Goal: Task Accomplishment & Management: Manage account settings

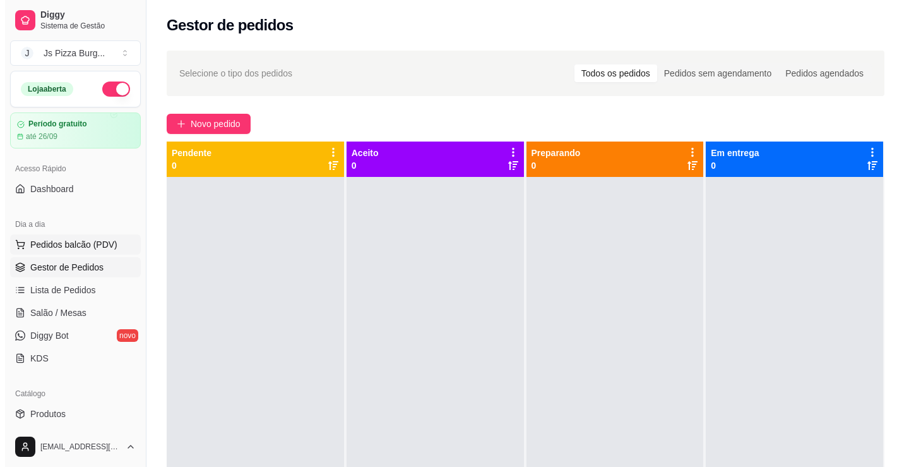
scroll to position [126, 0]
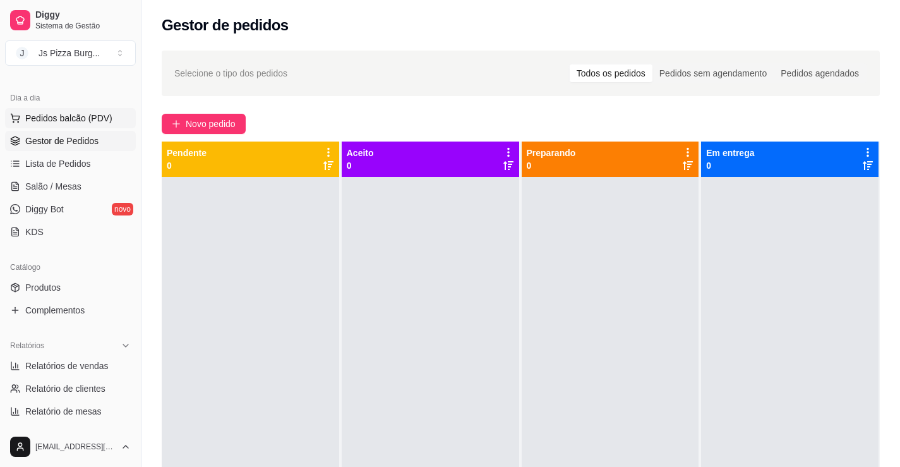
click at [93, 115] on span "Pedidos balcão (PDV)" at bounding box center [68, 118] width 87 height 13
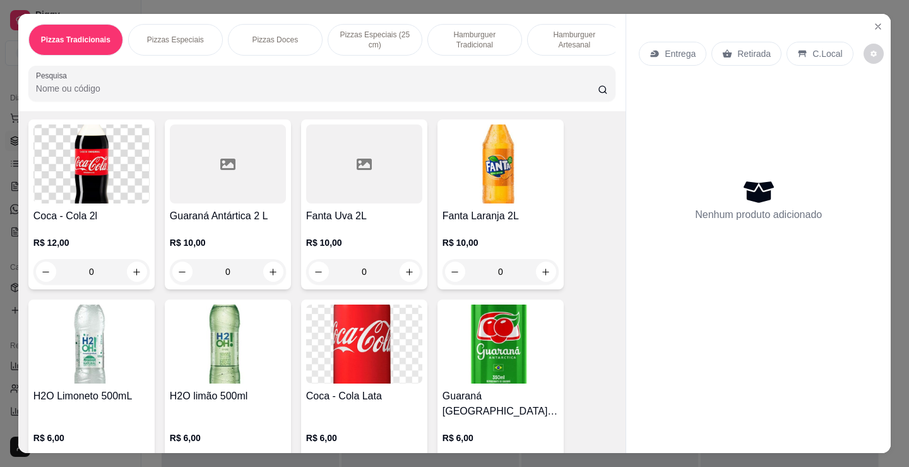
scroll to position [2359, 0]
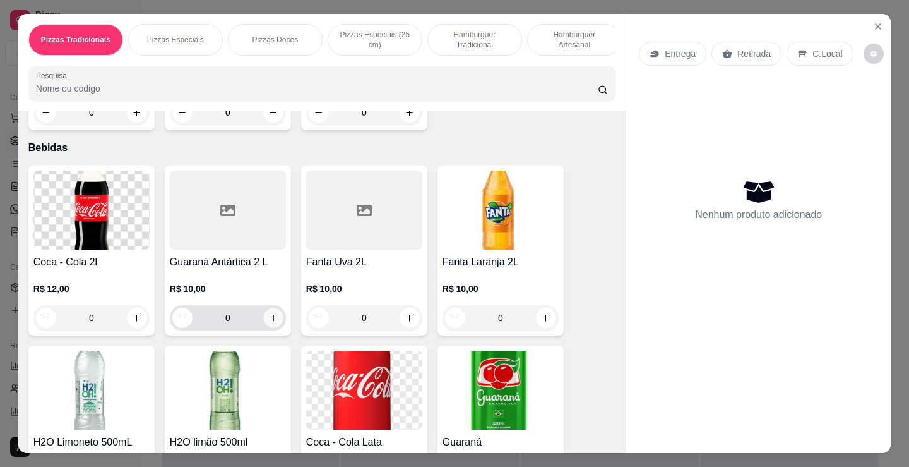
click at [272, 319] on icon "increase-product-quantity" at bounding box center [273, 317] width 9 height 9
type input "1"
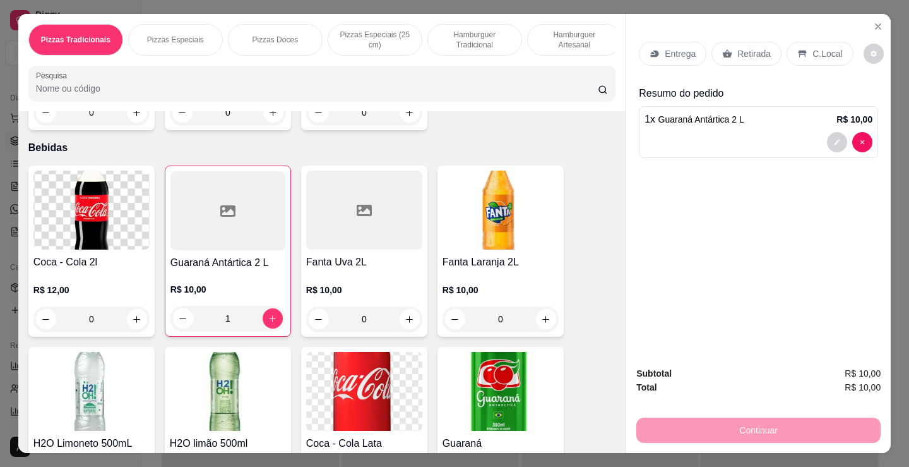
click at [752, 49] on p "Retirada" at bounding box center [753, 53] width 33 height 13
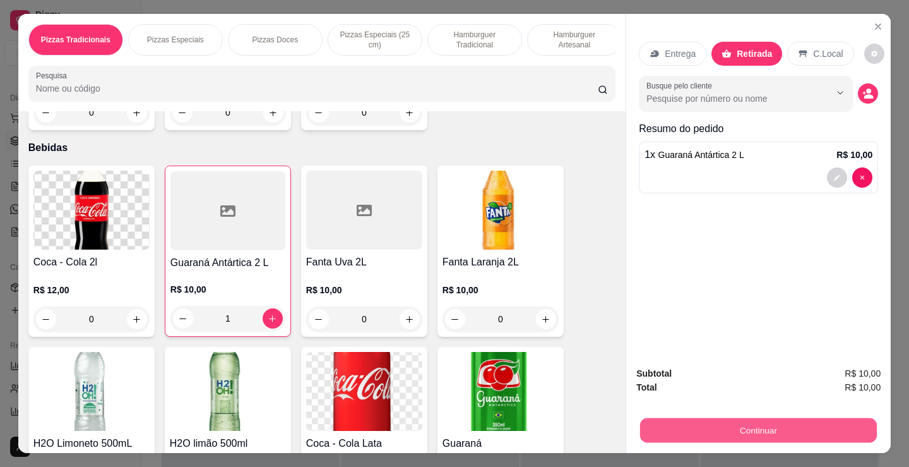
click at [786, 428] on button "Continuar" at bounding box center [758, 429] width 237 height 25
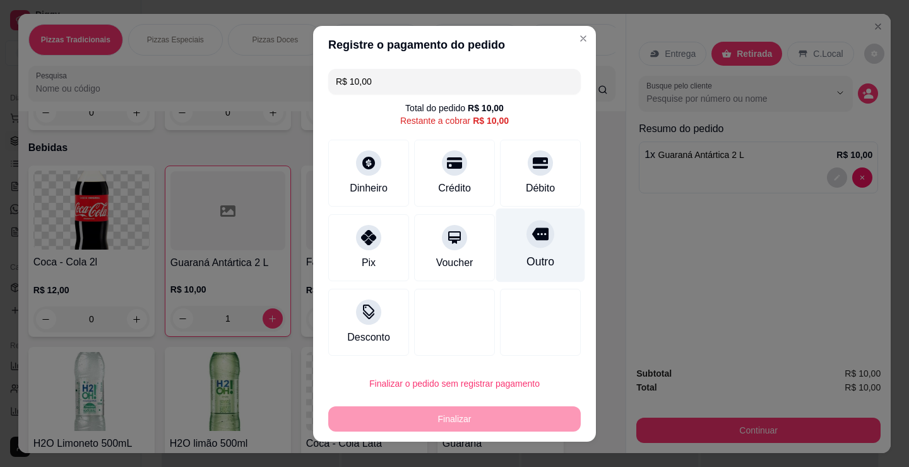
drag, startPoint x: 532, startPoint y: 169, endPoint x: 526, endPoint y: 202, distance: 33.4
click at [533, 169] on div at bounding box center [540, 162] width 25 height 25
type input "R$ 0,00"
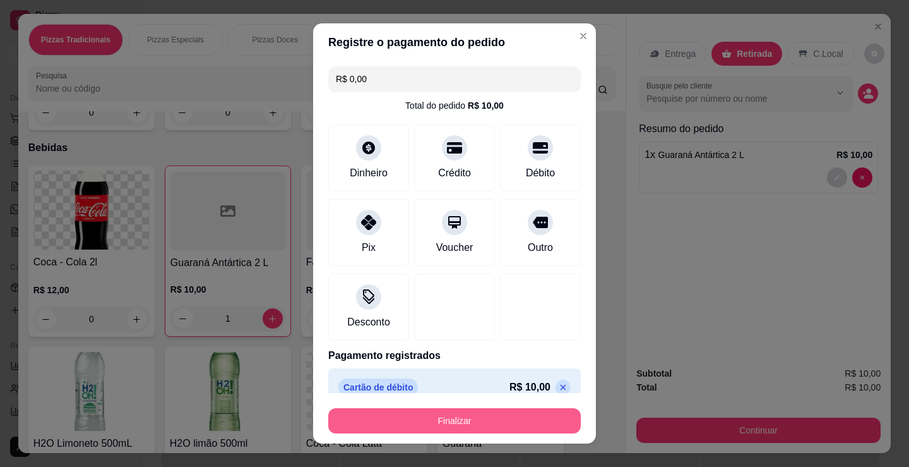
click at [527, 420] on button "Finalizar" at bounding box center [454, 420] width 253 height 25
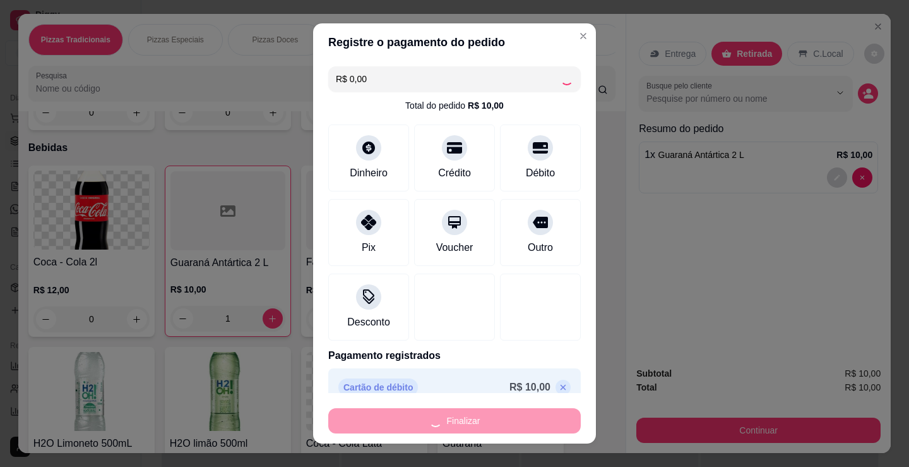
type input "0"
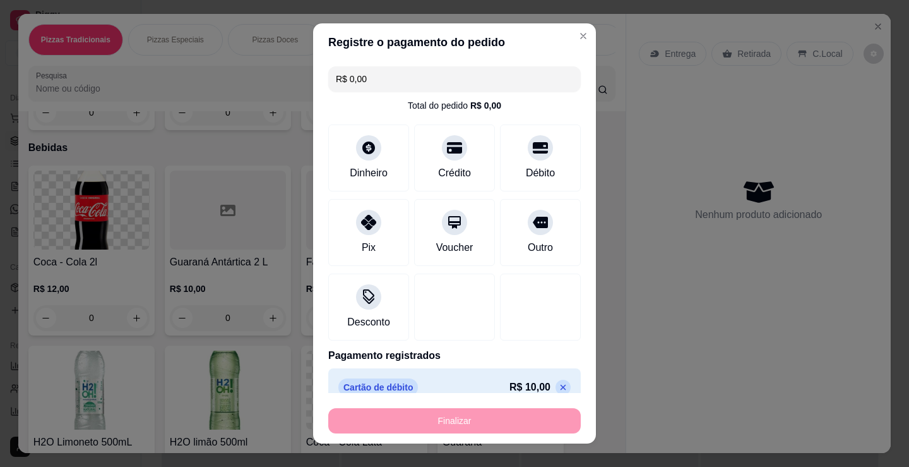
type input "-R$ 10,00"
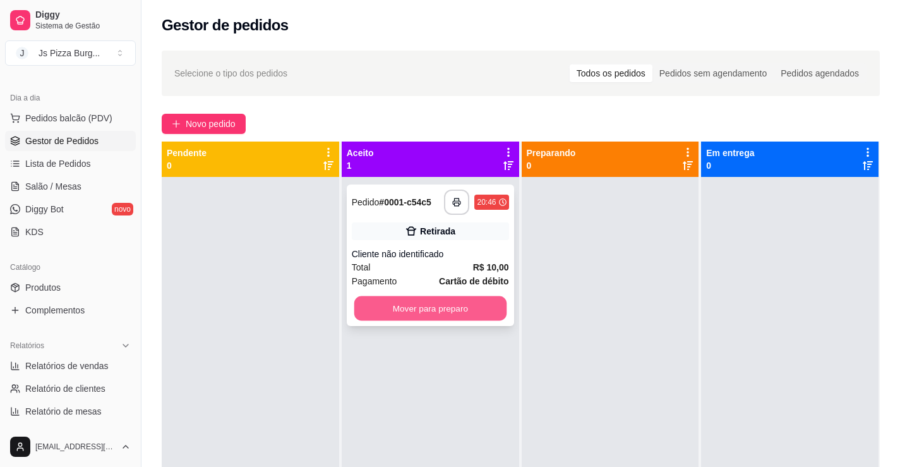
click at [449, 309] on button "Mover para preparo" at bounding box center [430, 308] width 152 height 25
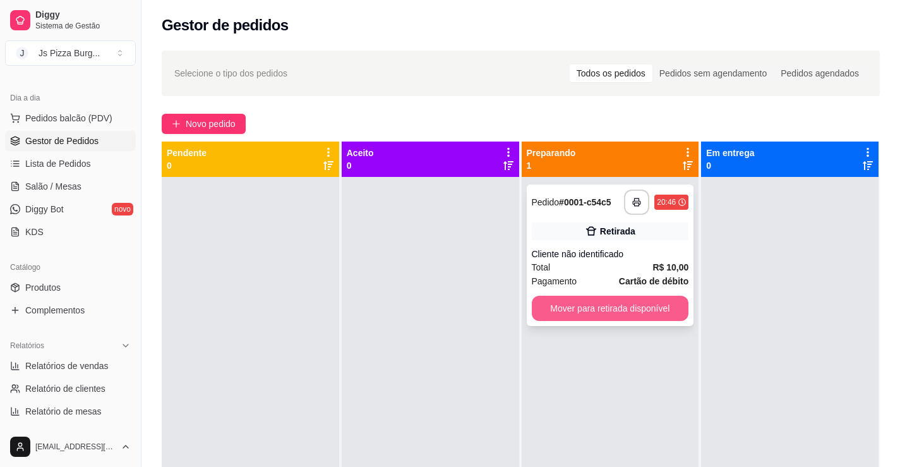
click at [599, 307] on button "Mover para retirada disponível" at bounding box center [610, 308] width 157 height 25
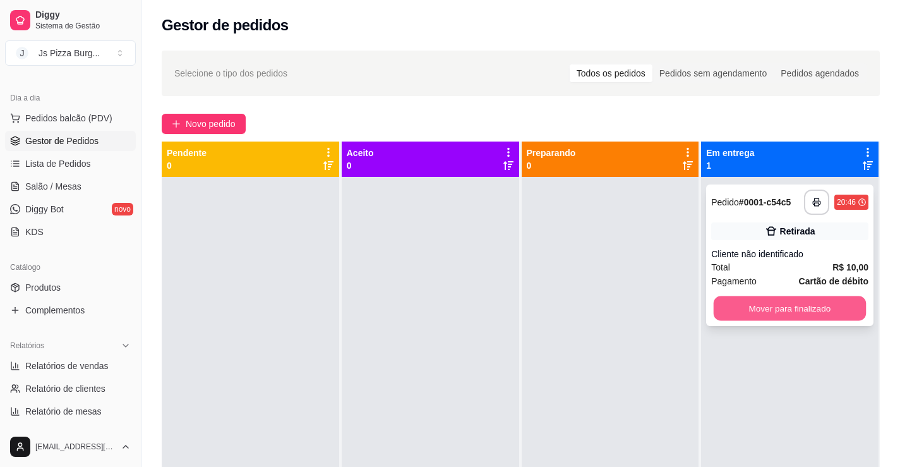
click at [736, 312] on button "Mover para finalizado" at bounding box center [789, 308] width 152 height 25
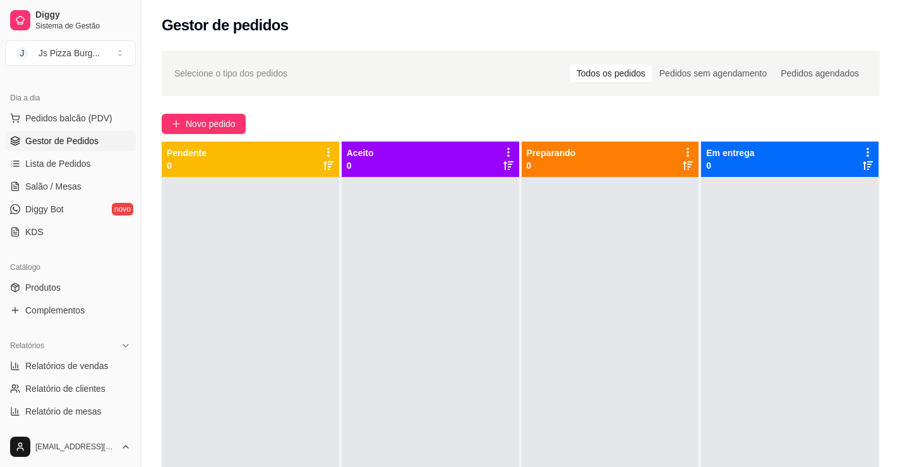
click at [740, 330] on div at bounding box center [789, 410] width 177 height 467
click at [80, 119] on span "Pedidos balcão (PDV)" at bounding box center [68, 118] width 87 height 13
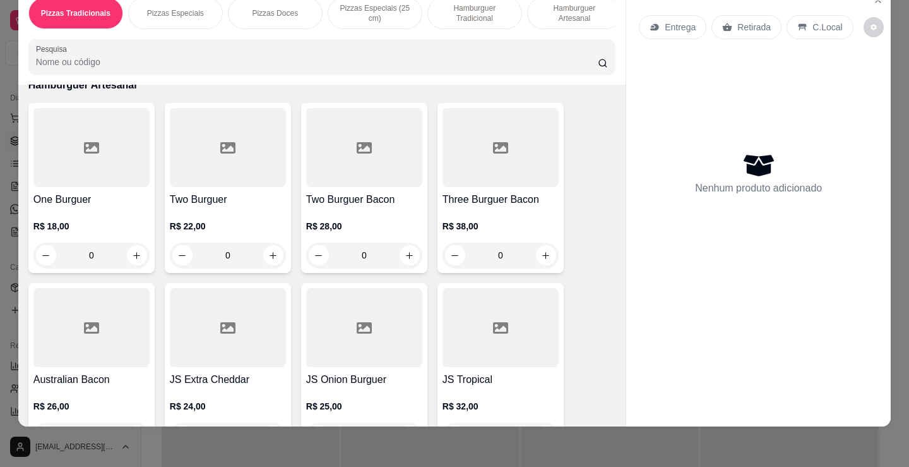
scroll to position [1326, 0]
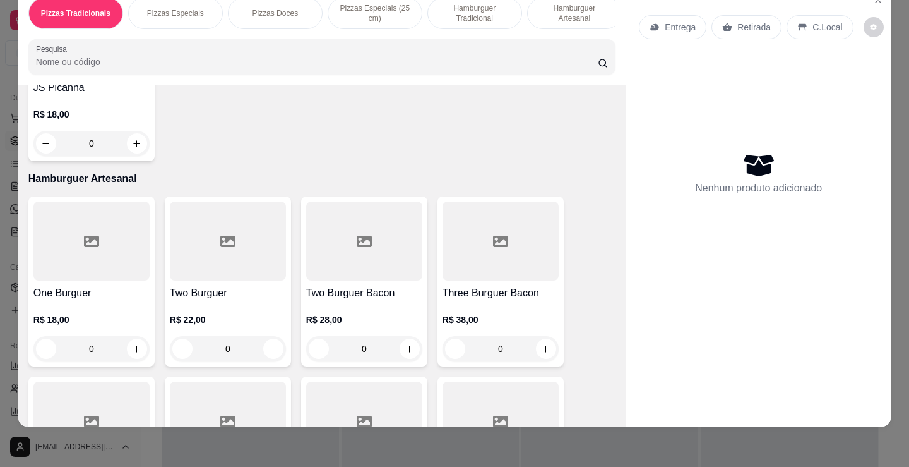
click at [462, 16] on div "Hamburguer Tradicional" at bounding box center [474, 13] width 95 height 32
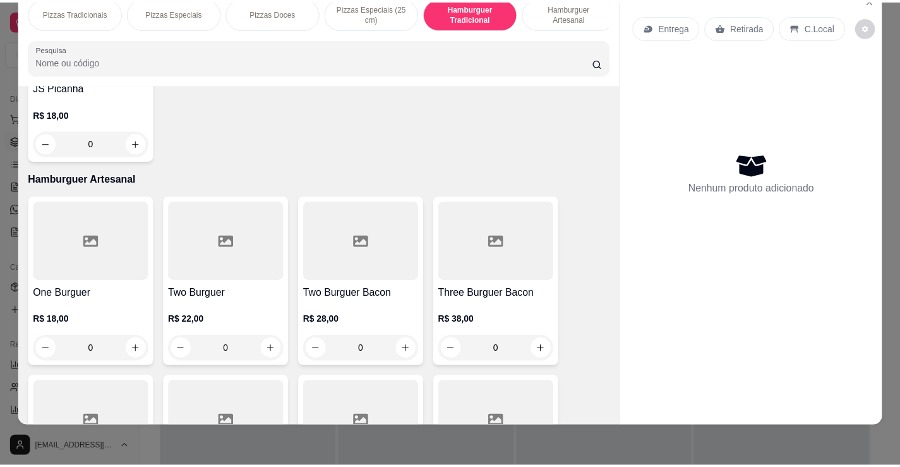
scroll to position [847, 0]
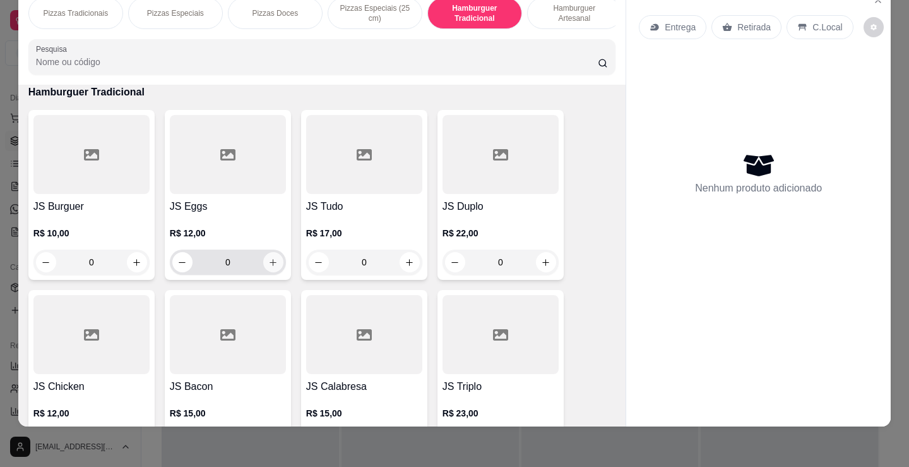
click at [272, 265] on icon "increase-product-quantity" at bounding box center [272, 262] width 9 height 9
type input "1"
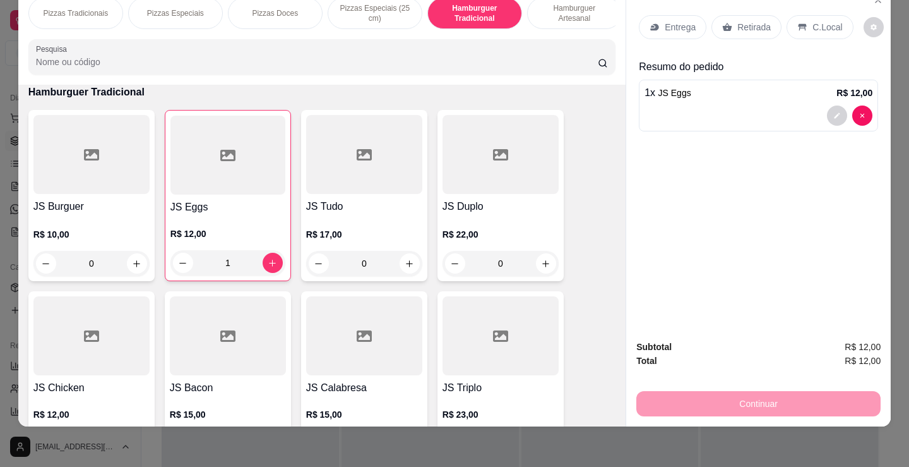
click at [746, 21] on p "Retirada" at bounding box center [753, 27] width 33 height 13
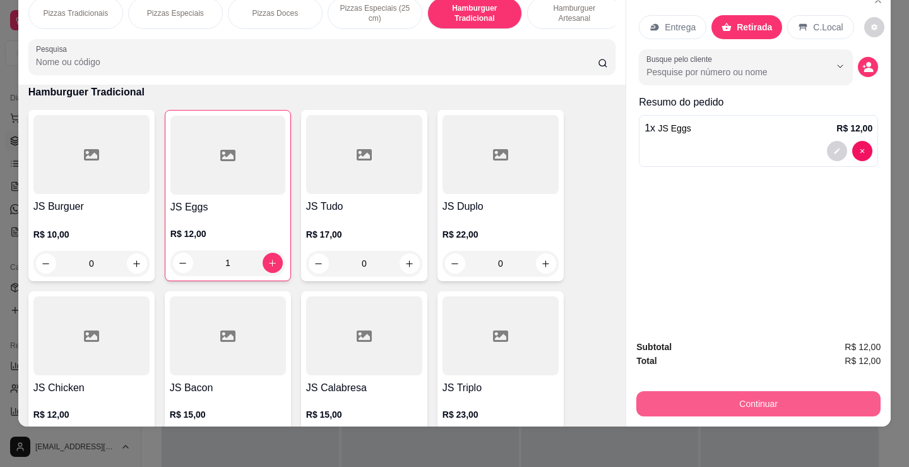
click at [781, 391] on button "Continuar" at bounding box center [758, 403] width 244 height 25
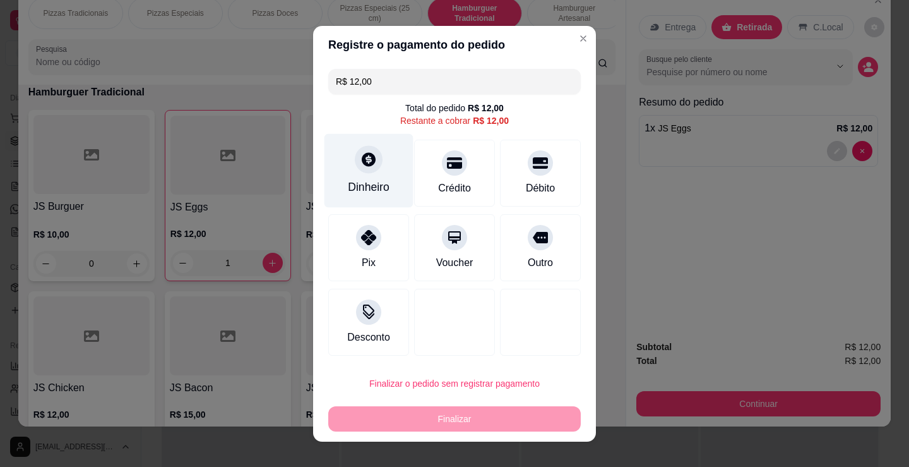
click at [359, 189] on div "Dinheiro" at bounding box center [369, 187] width 42 height 16
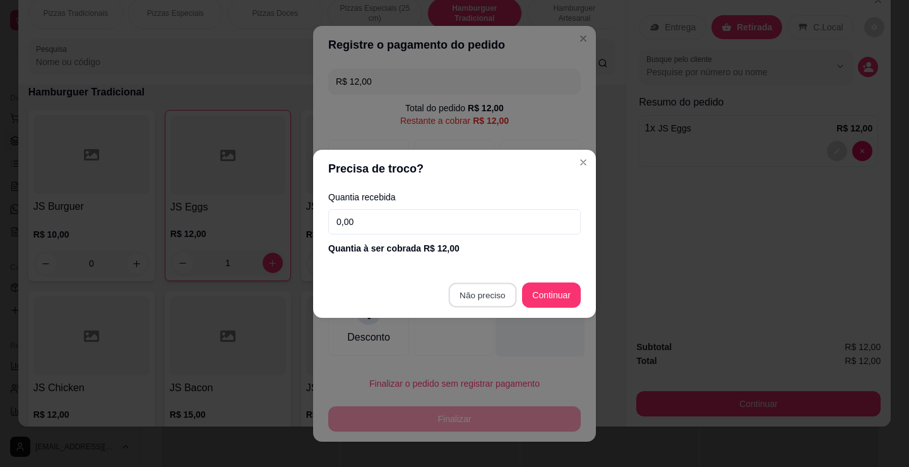
type input "R$ 0,00"
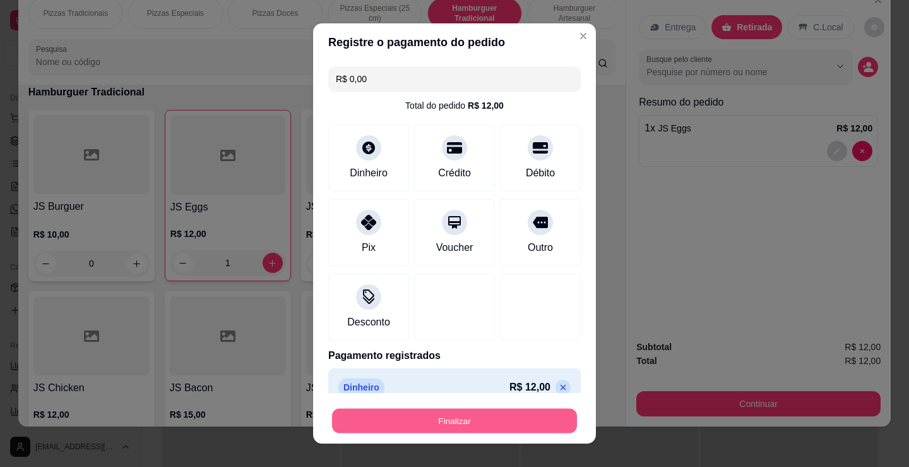
click at [531, 422] on button "Finalizar" at bounding box center [454, 421] width 245 height 25
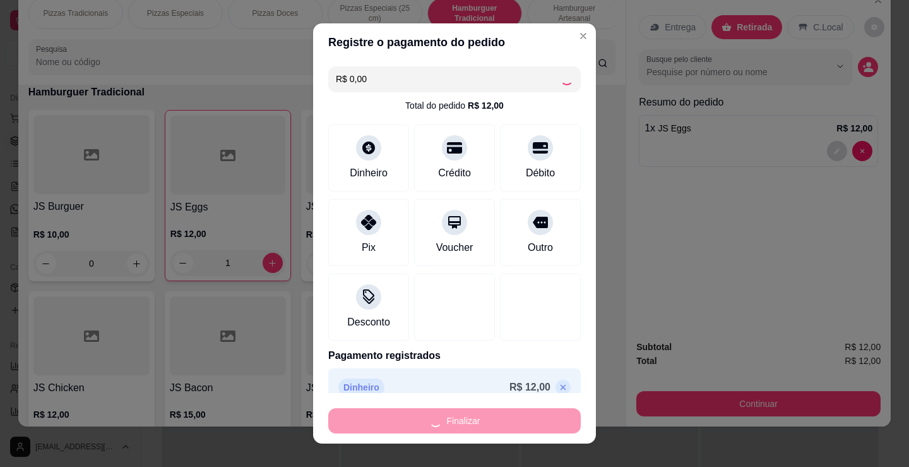
type input "0"
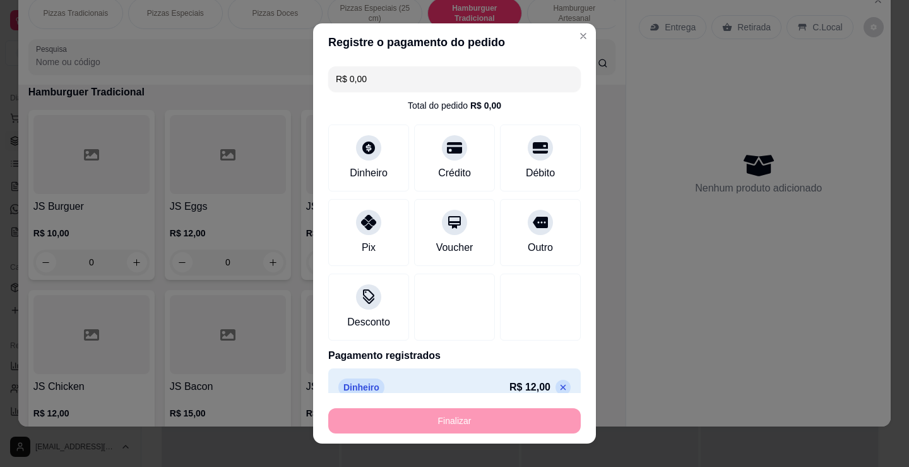
type input "-R$ 12,00"
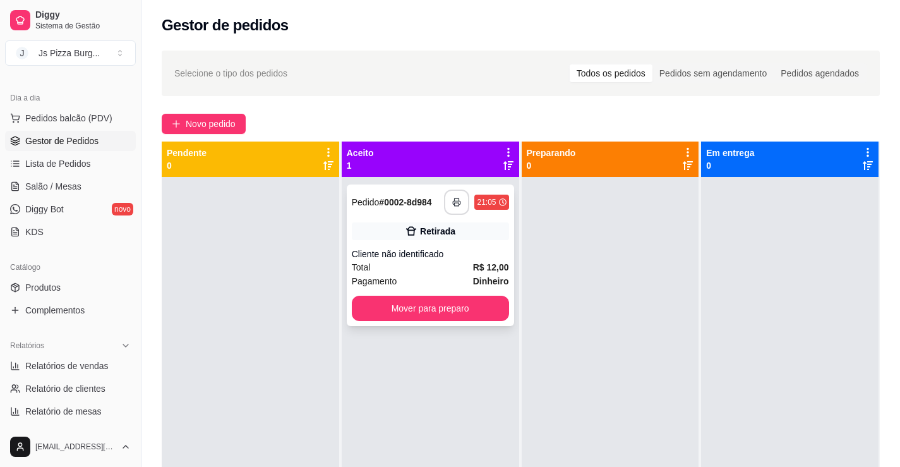
click at [452, 206] on icon "button" at bounding box center [456, 202] width 9 height 9
click at [456, 205] on icon "button" at bounding box center [457, 202] width 9 height 9
click at [418, 309] on button "Mover para preparo" at bounding box center [430, 308] width 157 height 25
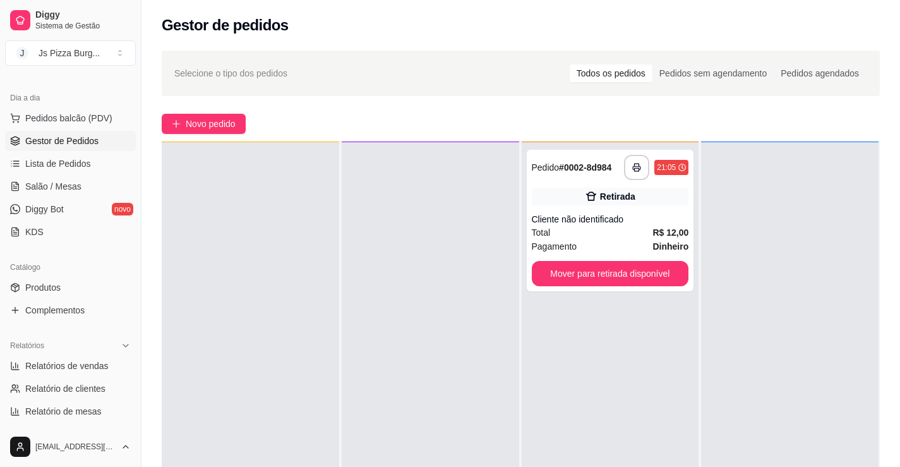
scroll to position [35, 0]
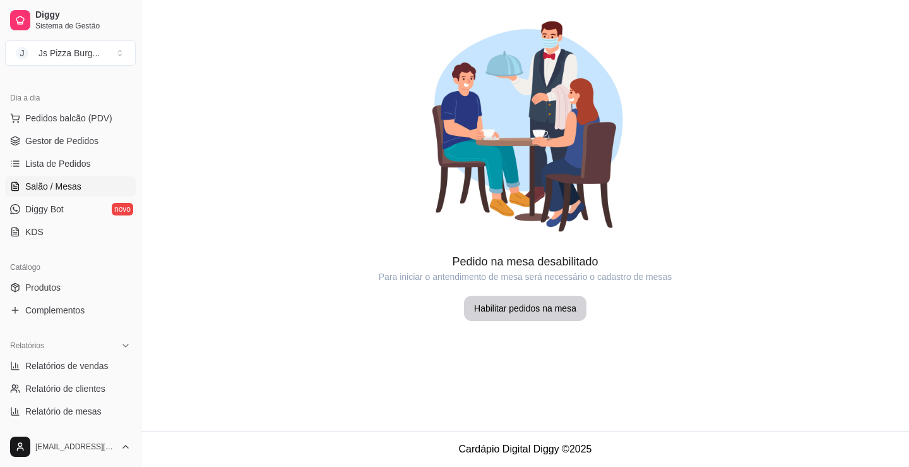
drag, startPoint x: 418, startPoint y: 309, endPoint x: 383, endPoint y: 491, distance: 185.3
click at [383, 466] on html "Diggy Sistema de Gestão J Js Pizza Burg ... Loja aberta Período gratuito até 26…" at bounding box center [454, 233] width 909 height 467
click at [105, 141] on link "Gestor de Pedidos" at bounding box center [70, 141] width 131 height 20
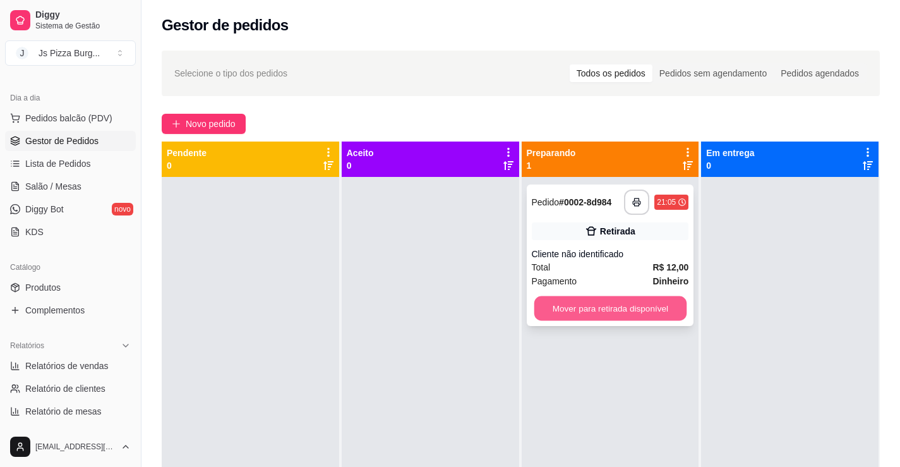
click at [614, 307] on button "Mover para retirada disponível" at bounding box center [610, 308] width 152 height 25
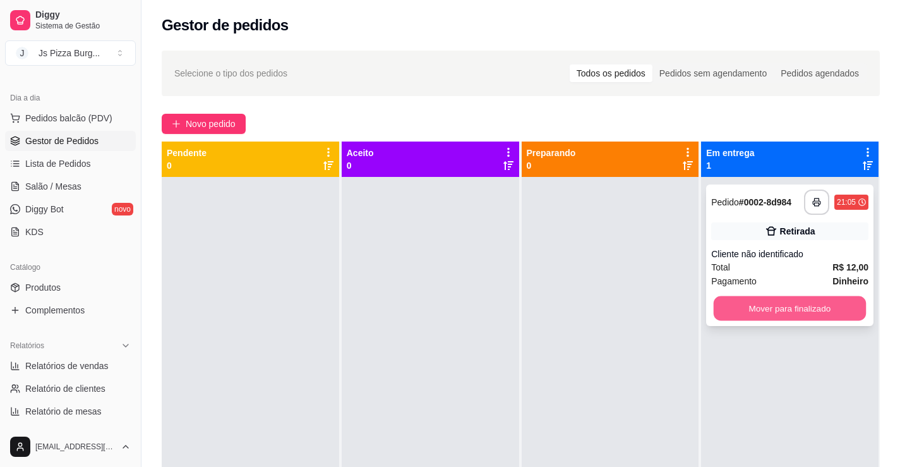
click at [794, 302] on button "Mover para finalizado" at bounding box center [789, 308] width 152 height 25
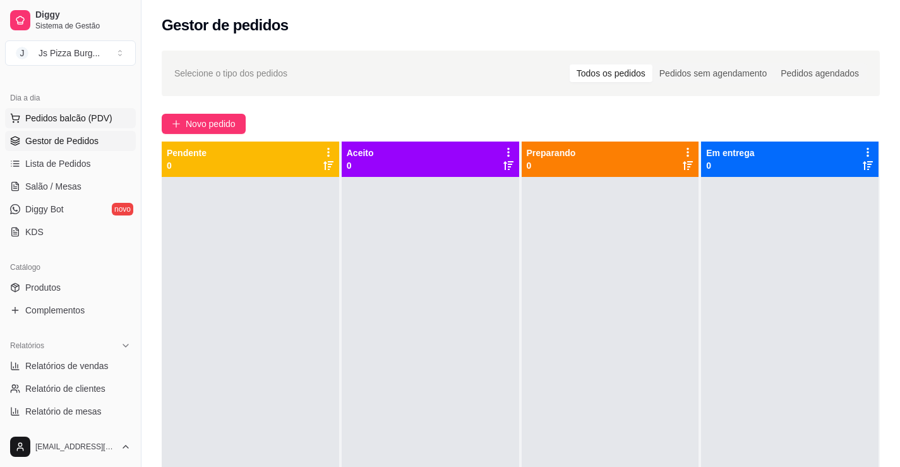
click at [61, 119] on span "Pedidos balcão (PDV)" at bounding box center [68, 118] width 87 height 13
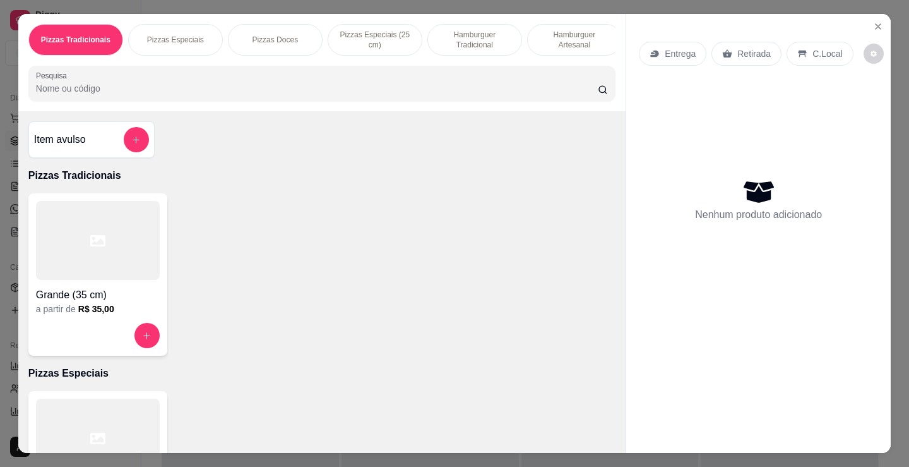
click at [463, 44] on p "Hamburguer Tradicional" at bounding box center [474, 40] width 73 height 20
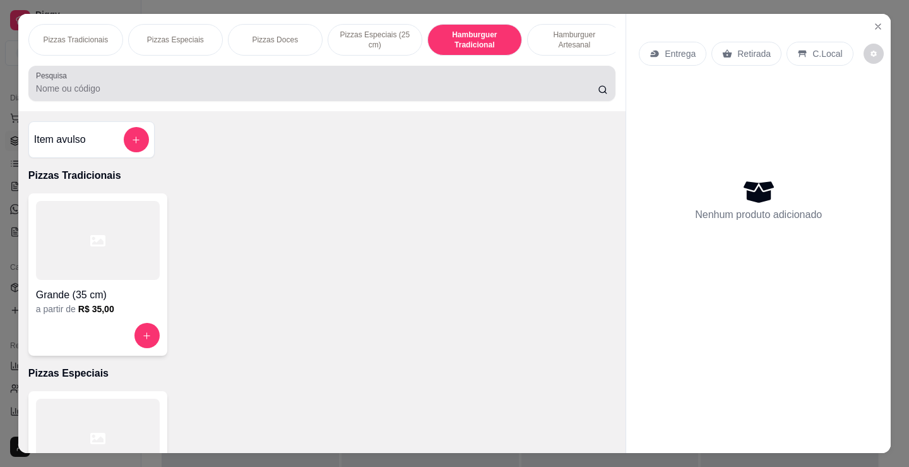
scroll to position [31, 0]
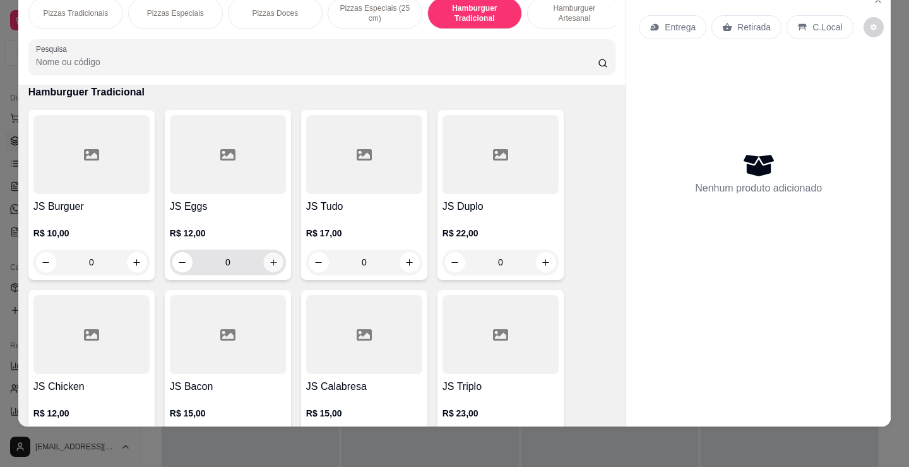
click at [269, 264] on icon "increase-product-quantity" at bounding box center [273, 262] width 9 height 9
type input "1"
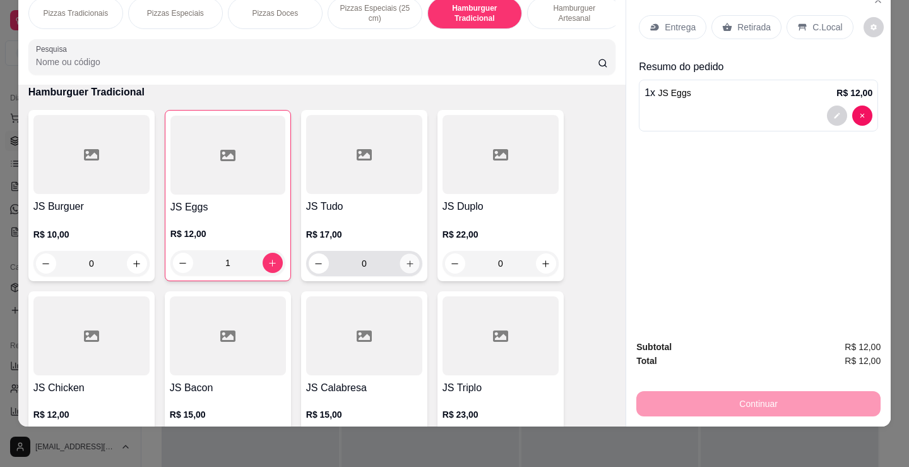
click at [405, 268] on icon "increase-product-quantity" at bounding box center [409, 263] width 9 height 9
type input "1"
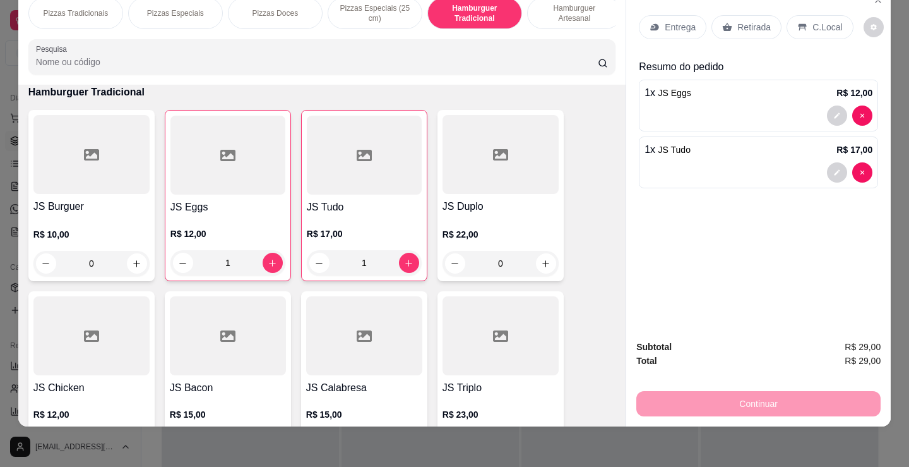
click at [737, 21] on p "Retirada" at bounding box center [753, 27] width 33 height 13
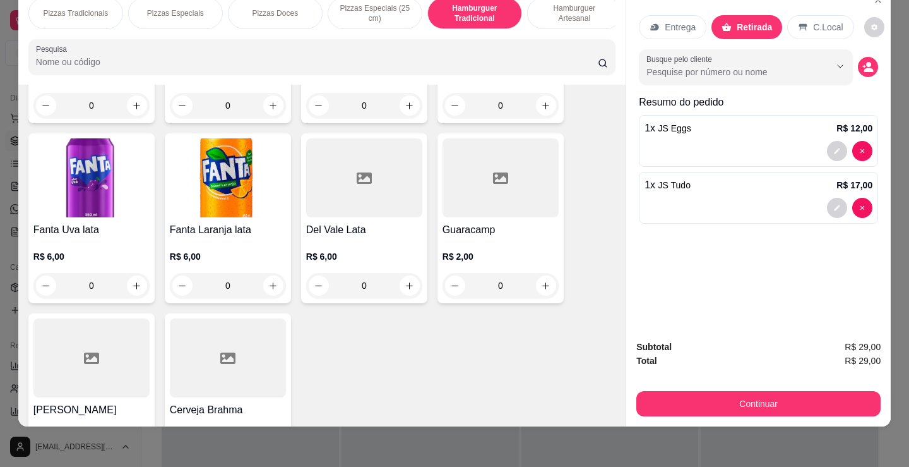
scroll to position [2742, 0]
click at [542, 279] on button "increase-product-quantity" at bounding box center [546, 285] width 20 height 20
type input "1"
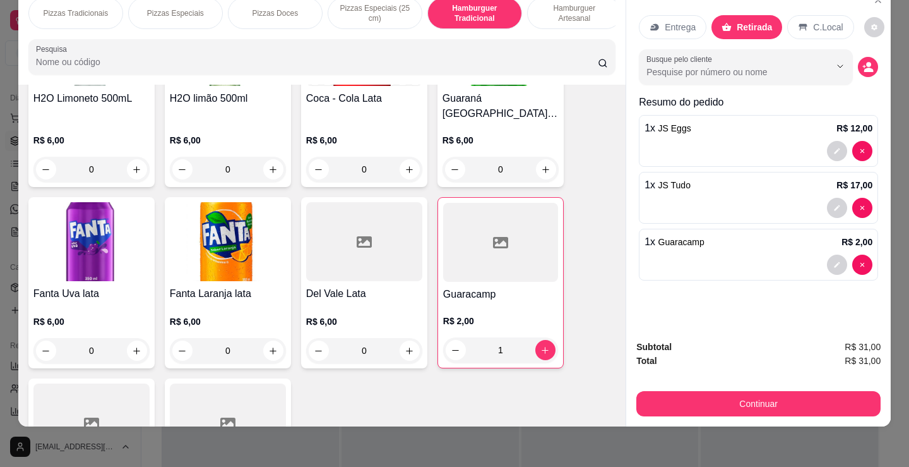
scroll to position [2803, 0]
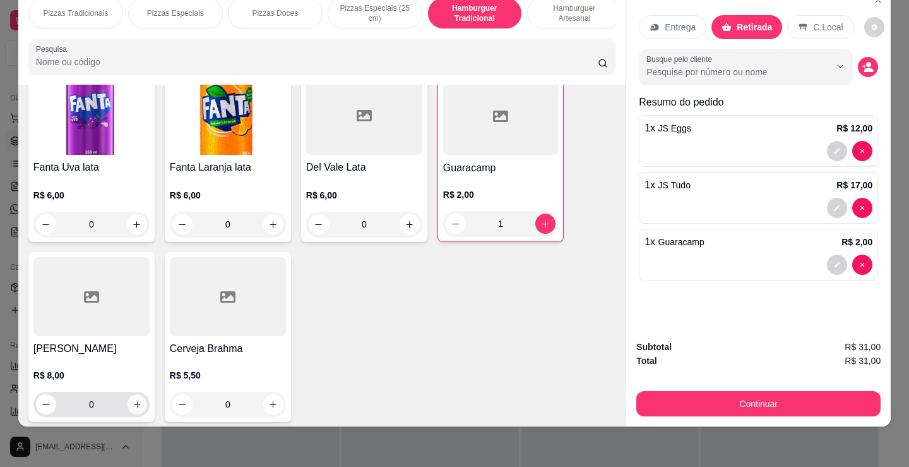
click at [136, 400] on icon "increase-product-quantity" at bounding box center [137, 404] width 9 height 9
type input "1"
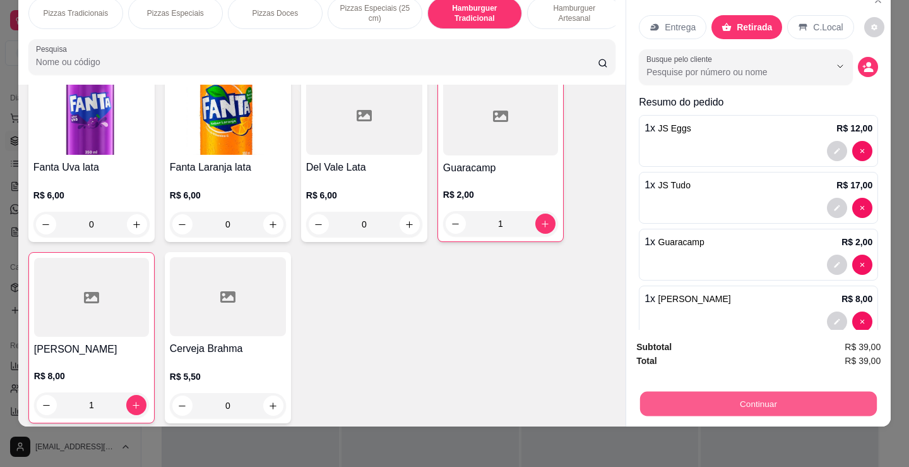
click at [779, 402] on button "Continuar" at bounding box center [758, 403] width 237 height 25
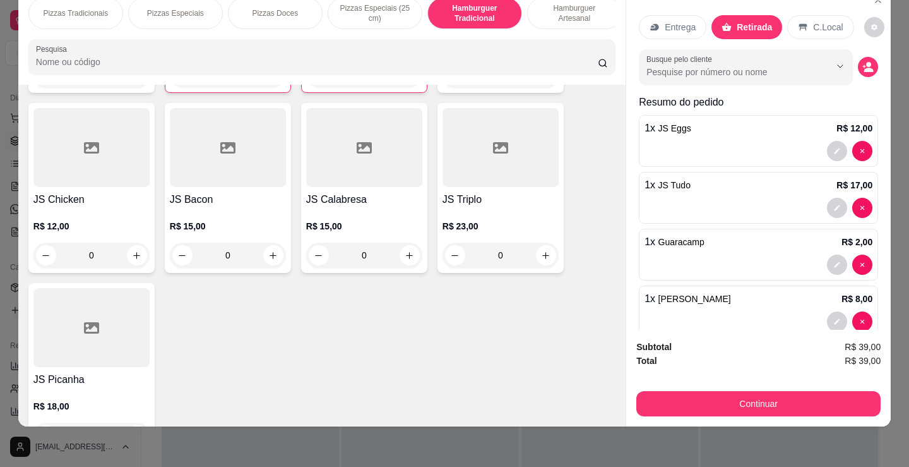
scroll to position [783, 0]
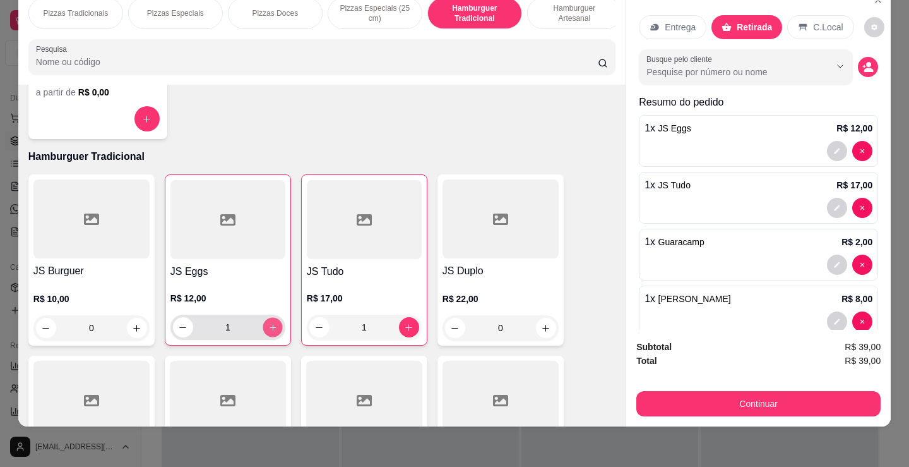
click at [268, 330] on icon "increase-product-quantity" at bounding box center [272, 327] width 9 height 9
type input "2"
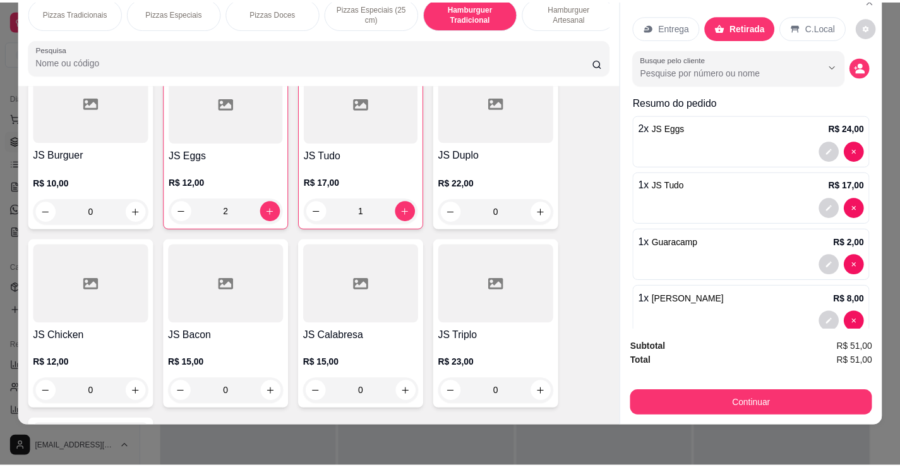
scroll to position [909, 0]
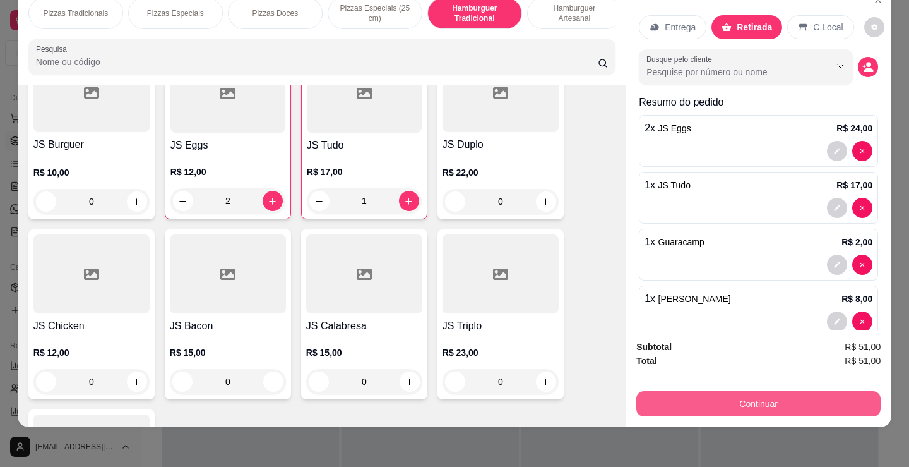
click at [812, 398] on button "Continuar" at bounding box center [758, 403] width 244 height 25
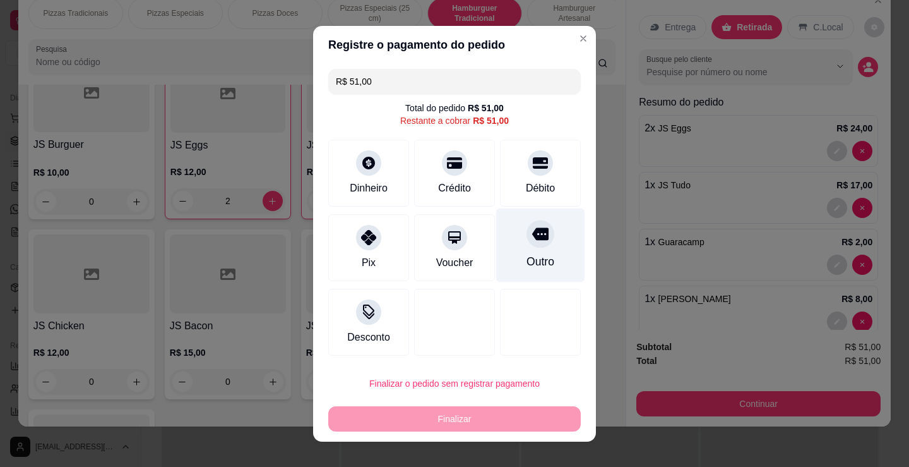
click at [540, 253] on div "Outro" at bounding box center [540, 245] width 89 height 74
type input "R$ 0,00"
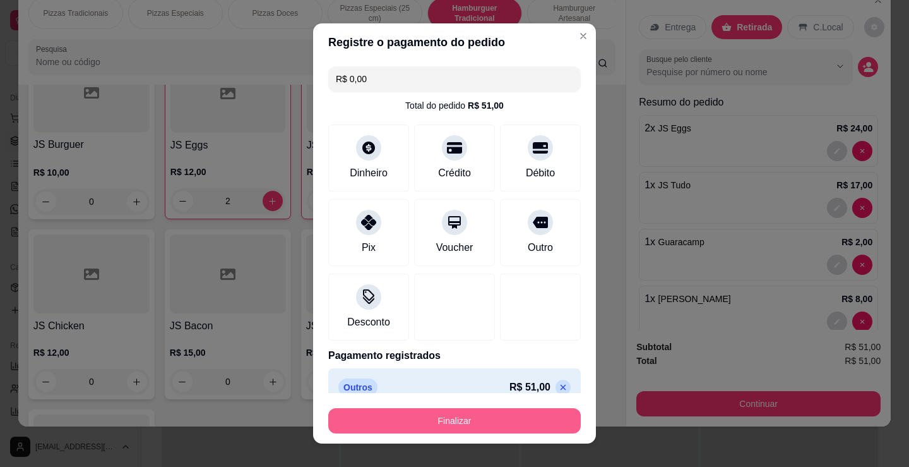
click at [511, 417] on button "Finalizar" at bounding box center [454, 420] width 253 height 25
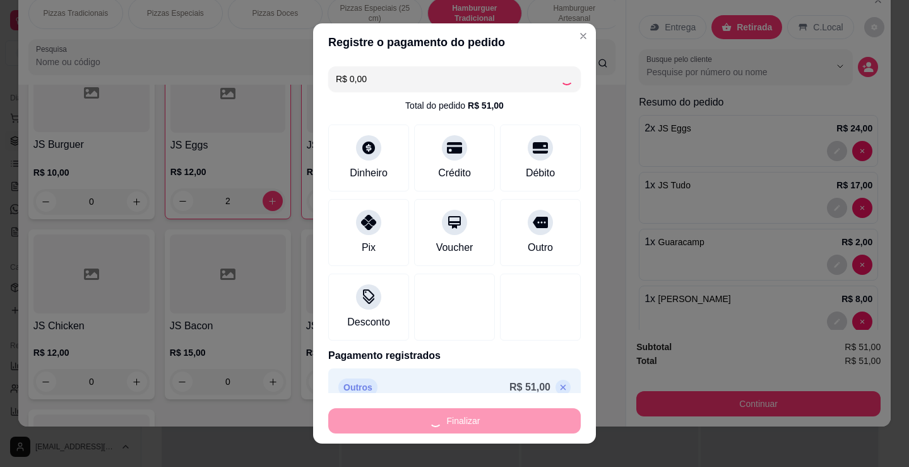
type input "0"
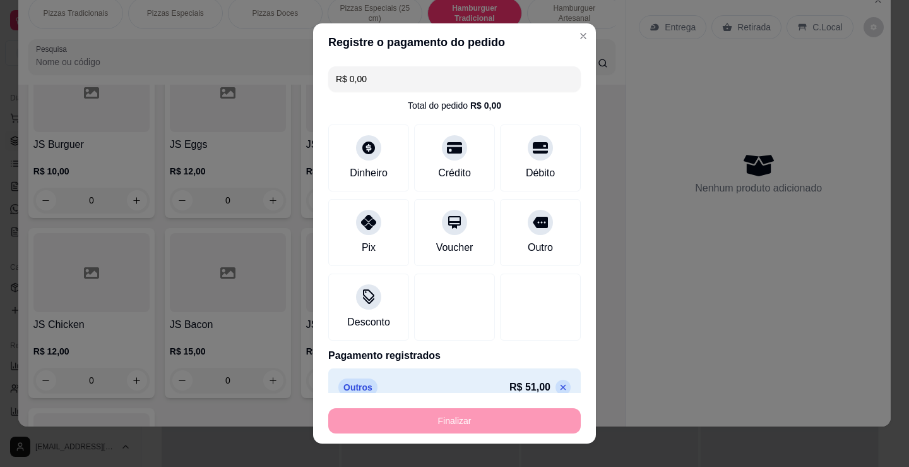
type input "-R$ 51,00"
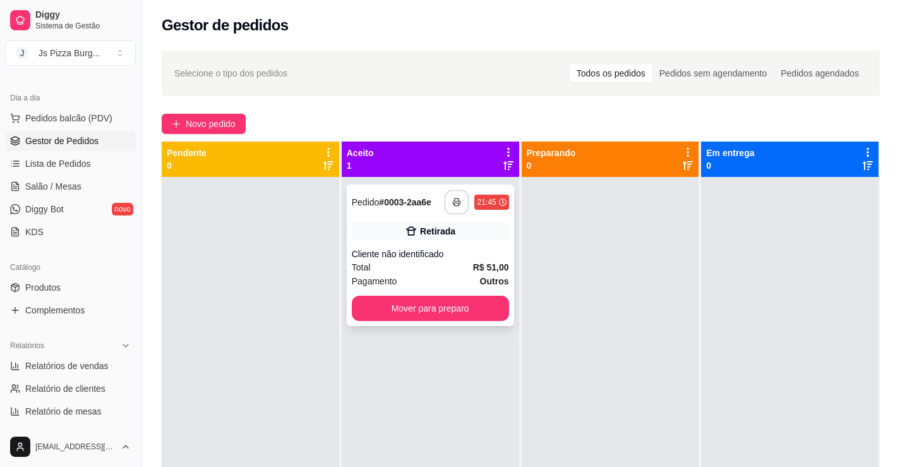
click at [455, 207] on button "button" at bounding box center [457, 202] width 25 height 25
click at [455, 205] on icon "button" at bounding box center [456, 202] width 9 height 9
click at [60, 123] on span "Pedidos balcão (PDV)" at bounding box center [68, 118] width 87 height 13
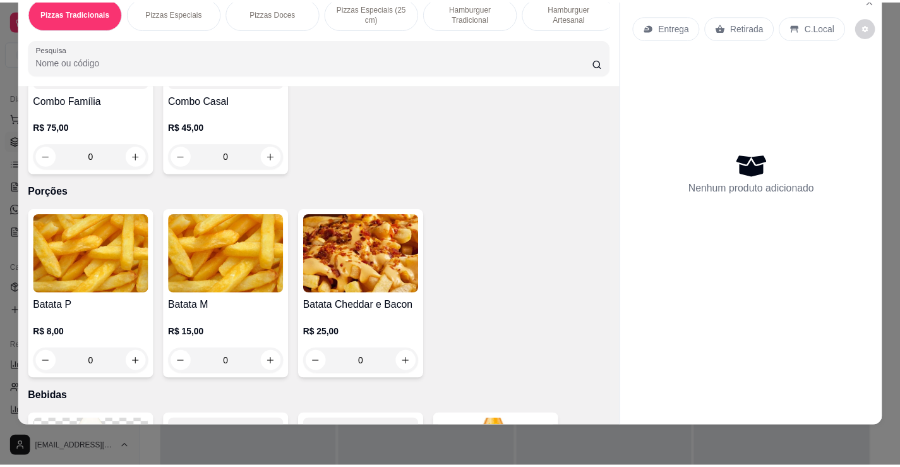
scroll to position [2147, 0]
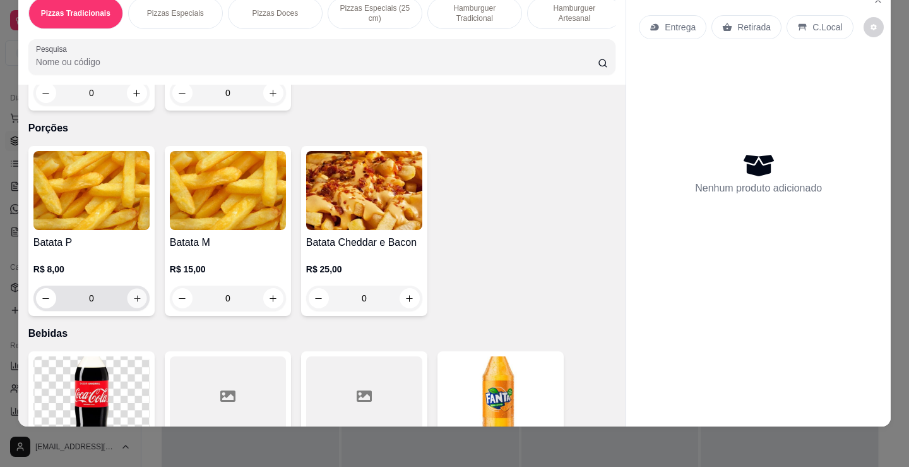
click at [133, 301] on icon "increase-product-quantity" at bounding box center [137, 298] width 9 height 9
type input "1"
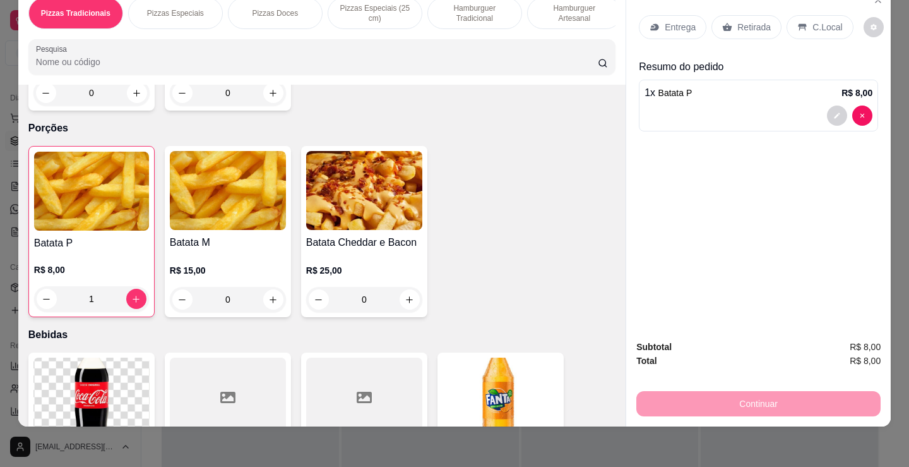
click at [723, 23] on icon at bounding box center [727, 27] width 9 height 8
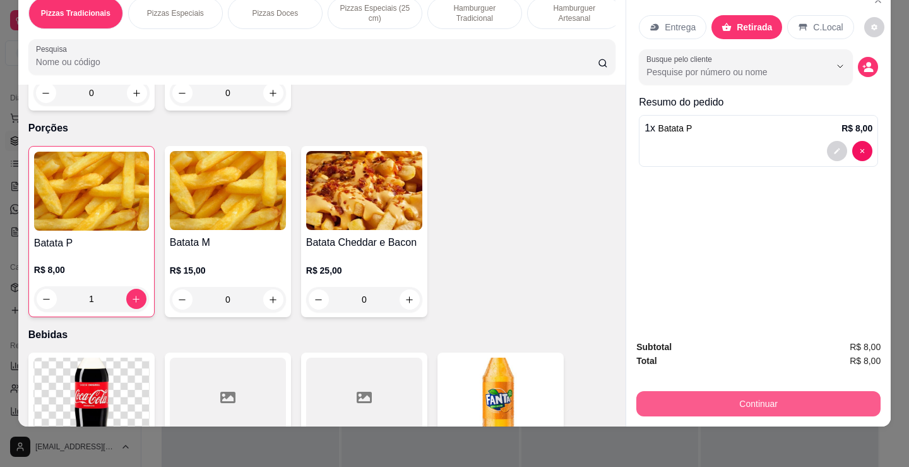
click at [732, 391] on button "Continuar" at bounding box center [758, 403] width 244 height 25
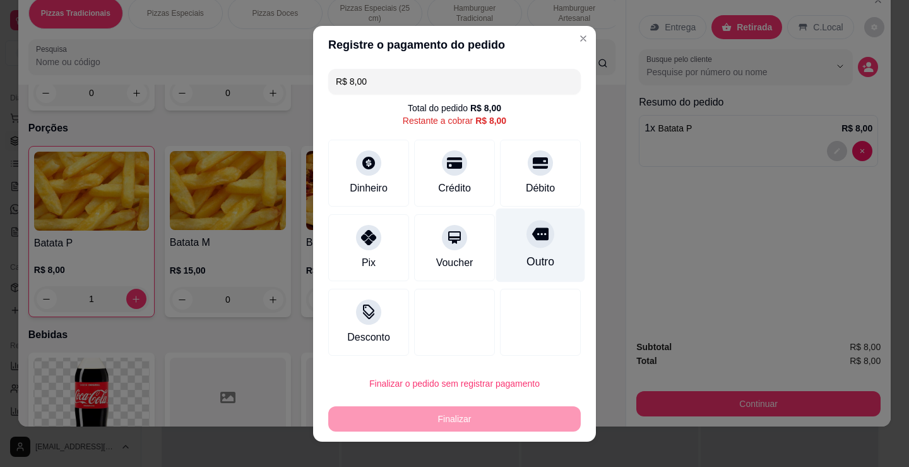
drag, startPoint x: 528, startPoint y: 243, endPoint x: 540, endPoint y: 248, distance: 12.8
click at [539, 247] on div "Outro" at bounding box center [540, 245] width 89 height 74
type input "R$ 0,00"
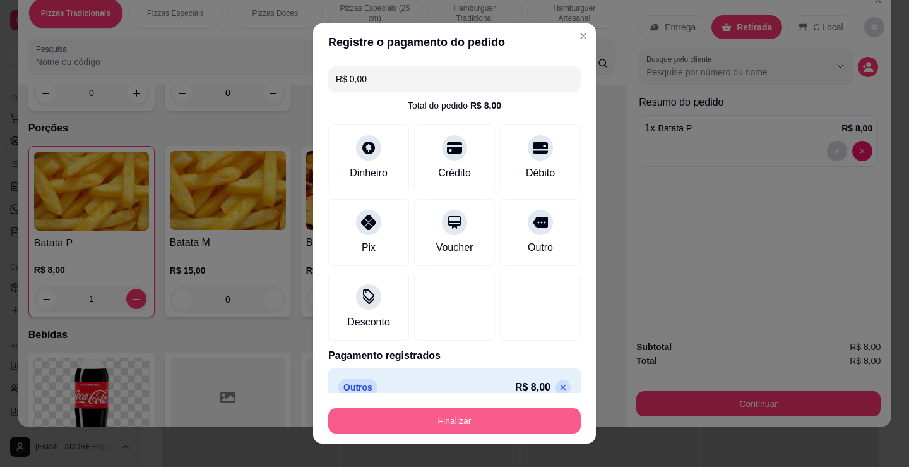
click at [535, 421] on button "Finalizar" at bounding box center [454, 420] width 253 height 25
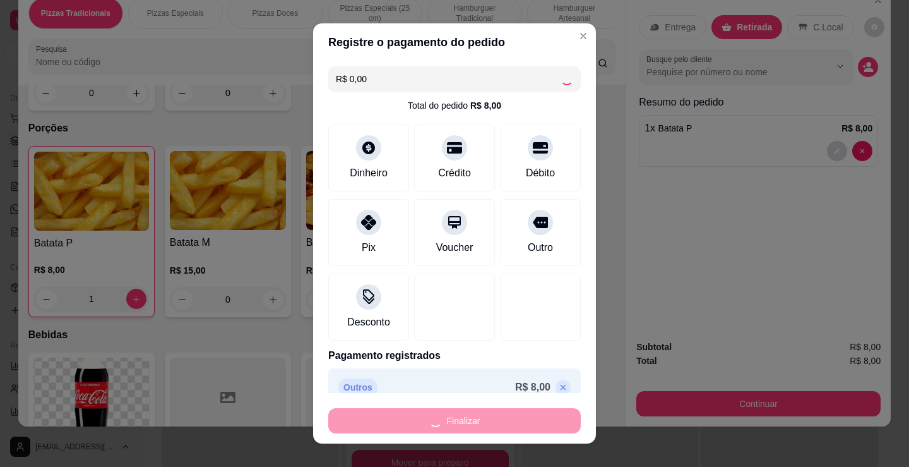
type input "0"
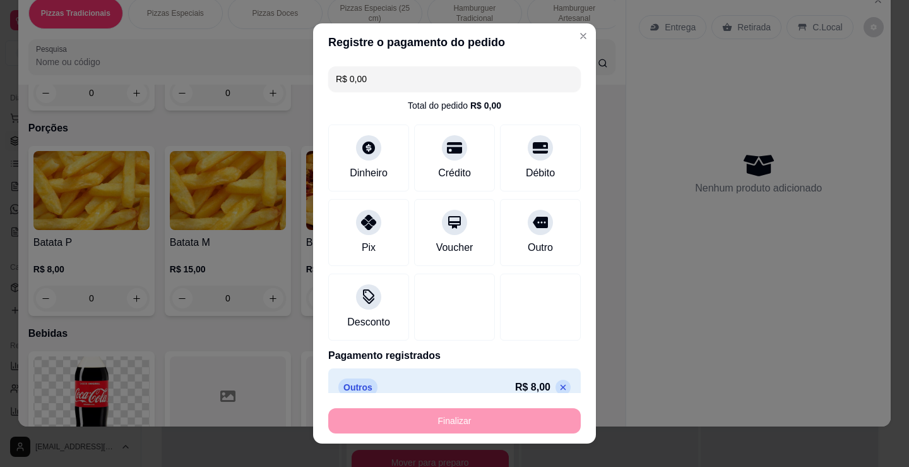
type input "-R$ 8,00"
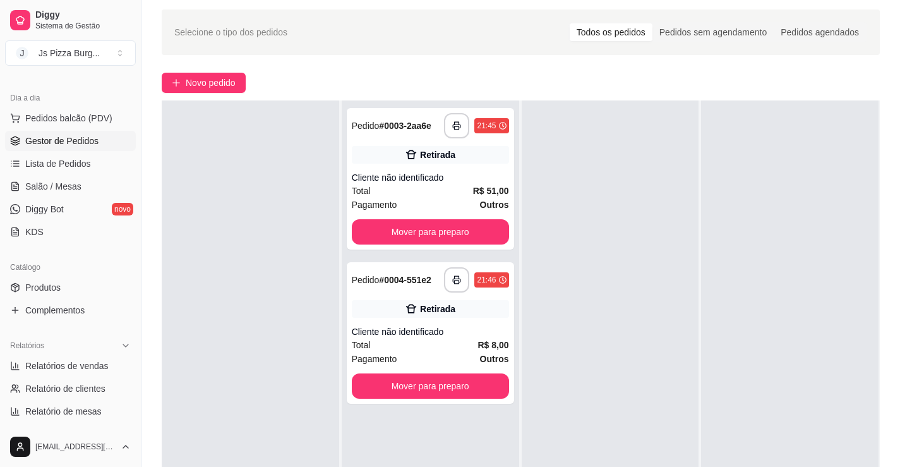
scroll to position [63, 0]
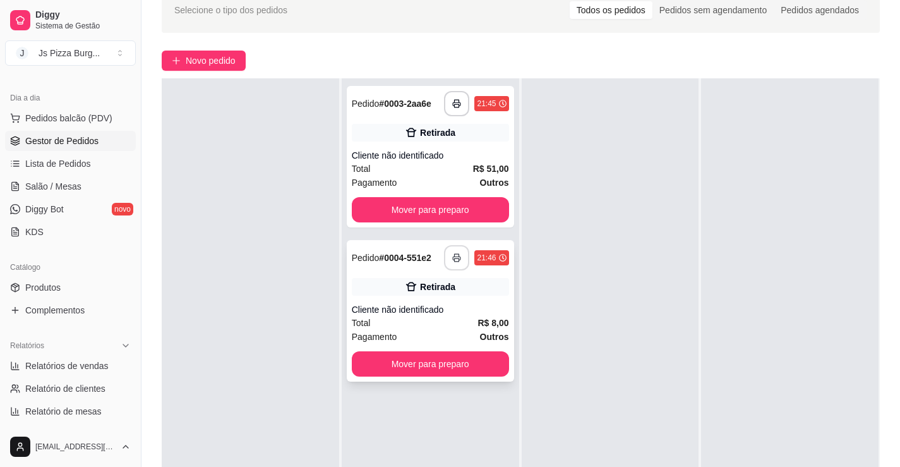
click at [455, 267] on button "button" at bounding box center [456, 257] width 25 height 25
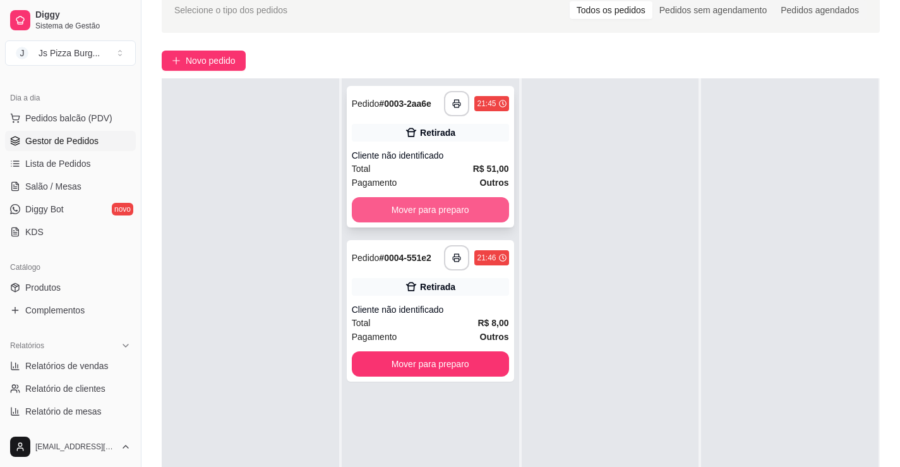
click at [487, 203] on button "Mover para preparo" at bounding box center [430, 209] width 157 height 25
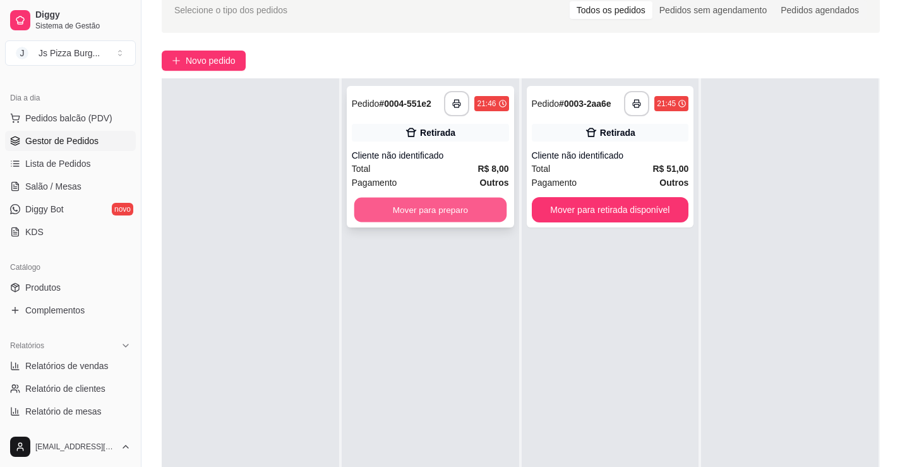
click at [422, 206] on button "Mover para preparo" at bounding box center [430, 210] width 152 height 25
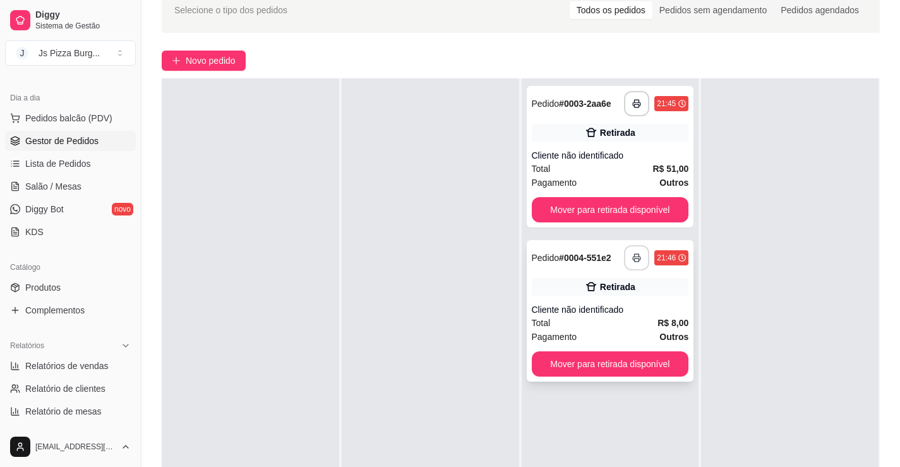
click at [635, 257] on icon "button" at bounding box center [636, 257] width 9 height 9
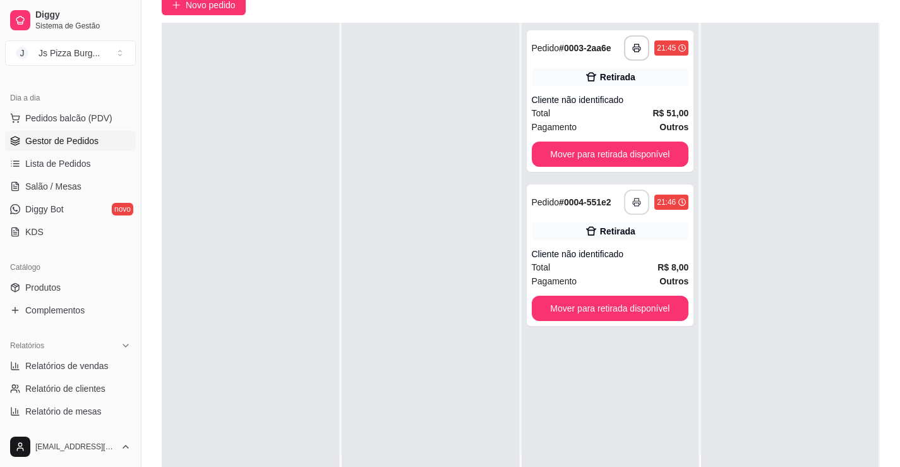
scroll to position [114, 0]
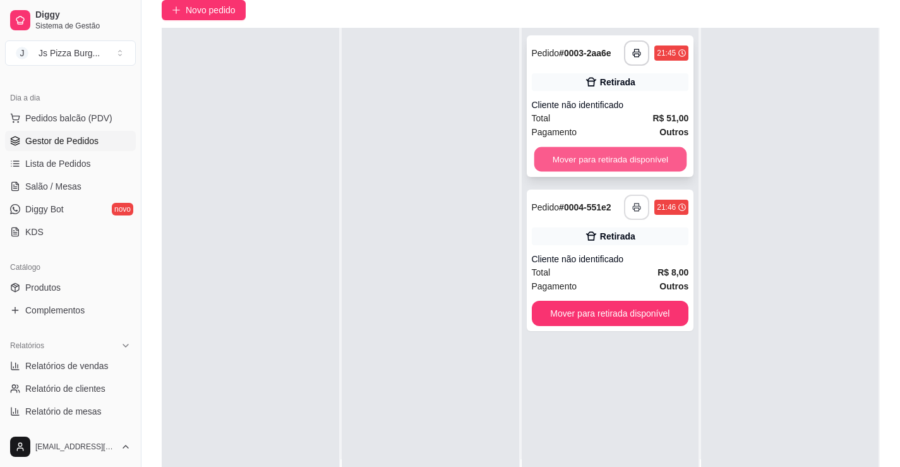
click at [587, 153] on button "Mover para retirada disponível" at bounding box center [610, 159] width 152 height 25
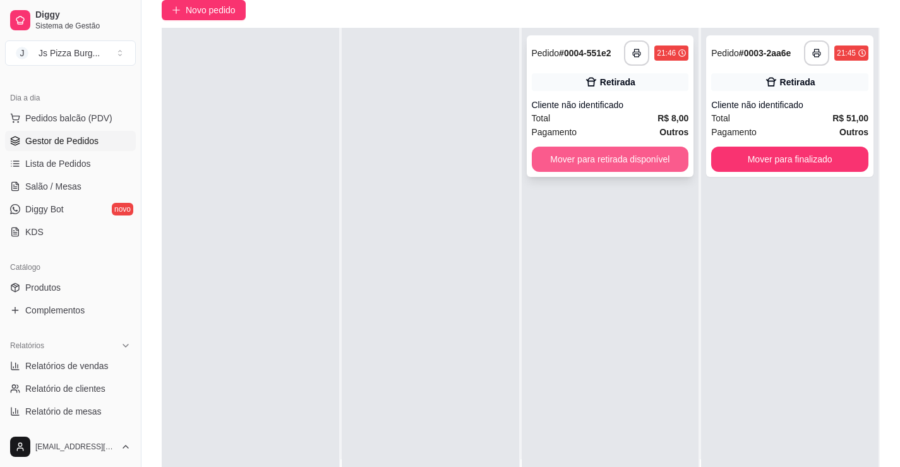
click at [641, 164] on button "Mover para retirada disponível" at bounding box center [610, 158] width 157 height 25
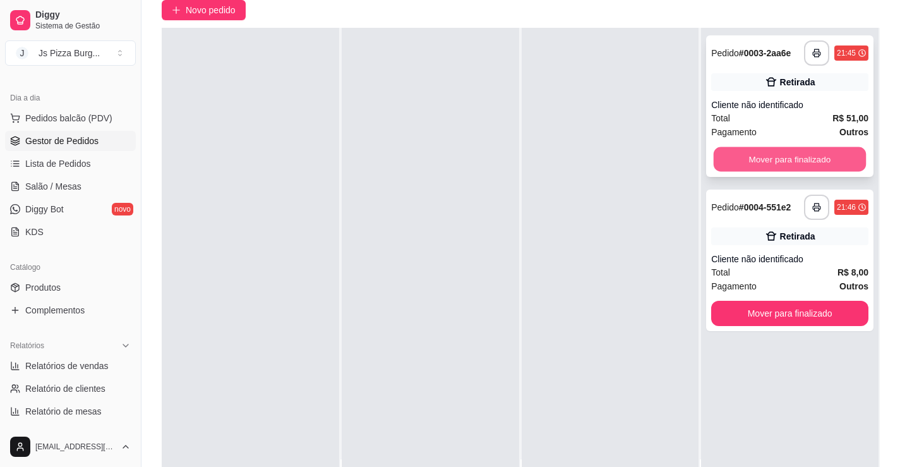
click at [758, 157] on button "Mover para finalizado" at bounding box center [789, 159] width 152 height 25
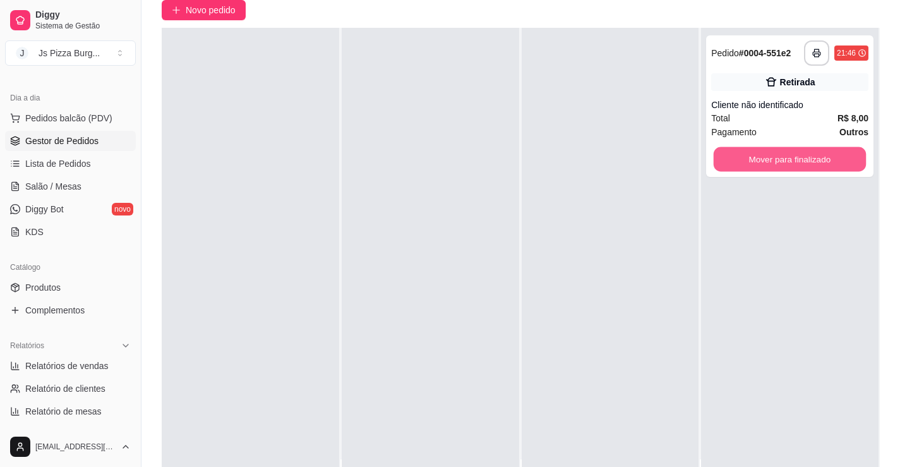
click at [758, 157] on button "Mover para finalizado" at bounding box center [789, 159] width 152 height 25
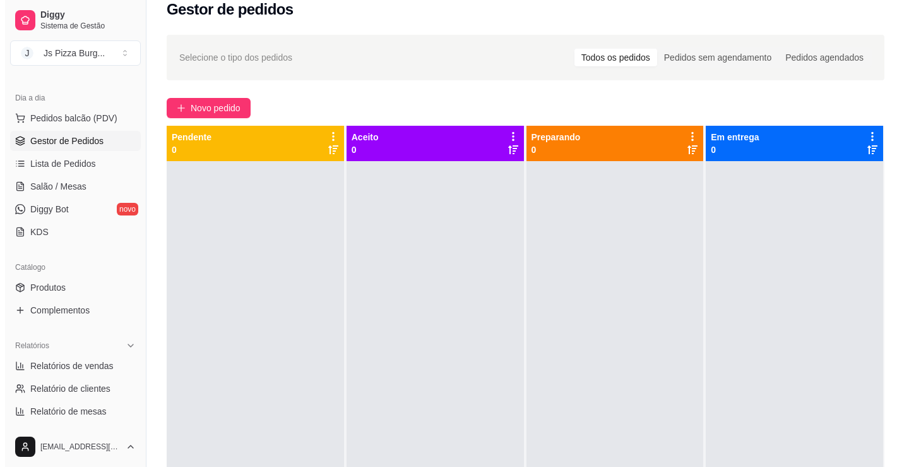
scroll to position [0, 0]
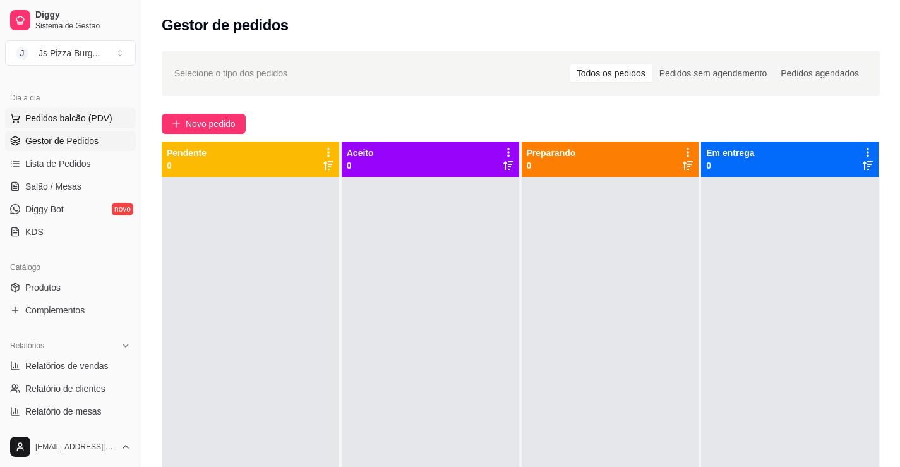
click at [93, 115] on span "Pedidos balcão (PDV)" at bounding box center [68, 118] width 87 height 13
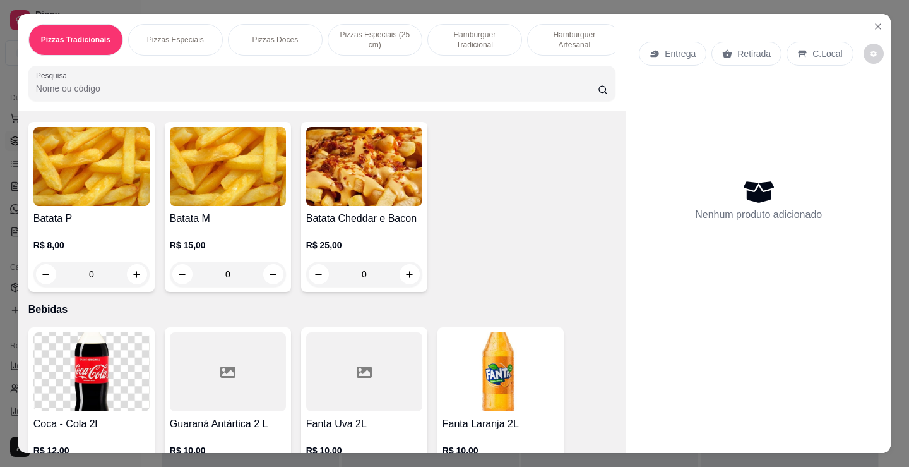
scroll to position [2147, 0]
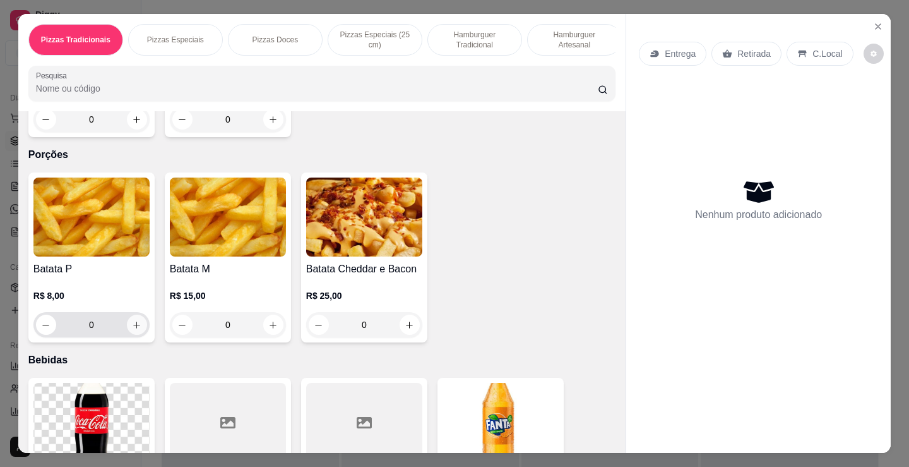
click at [134, 328] on icon "increase-product-quantity" at bounding box center [137, 324] width 7 height 7
type input "1"
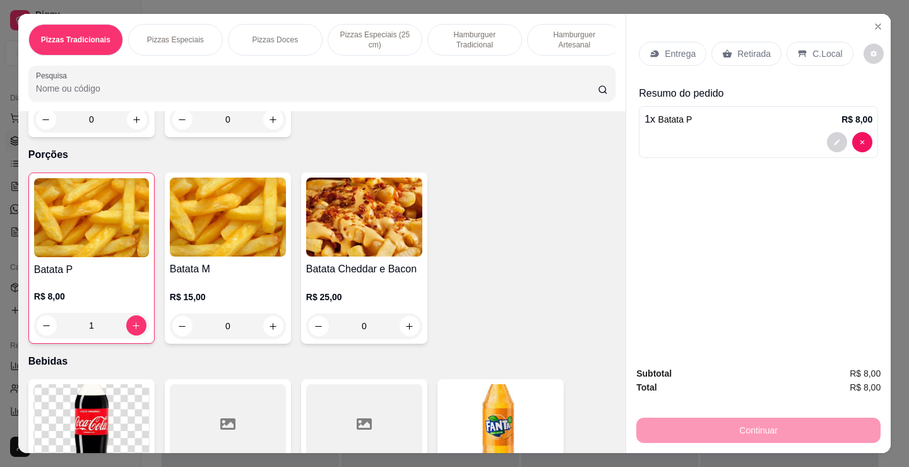
click at [744, 47] on p "Retirada" at bounding box center [753, 53] width 33 height 13
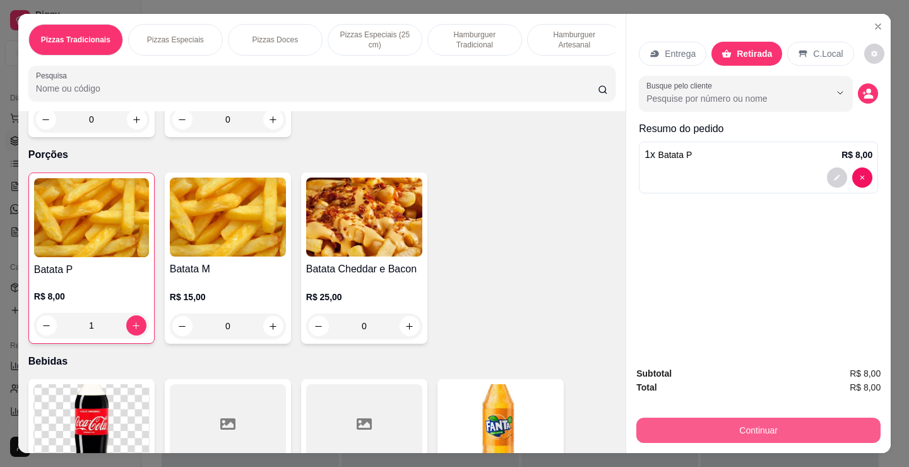
click at [762, 427] on button "Continuar" at bounding box center [758, 429] width 244 height 25
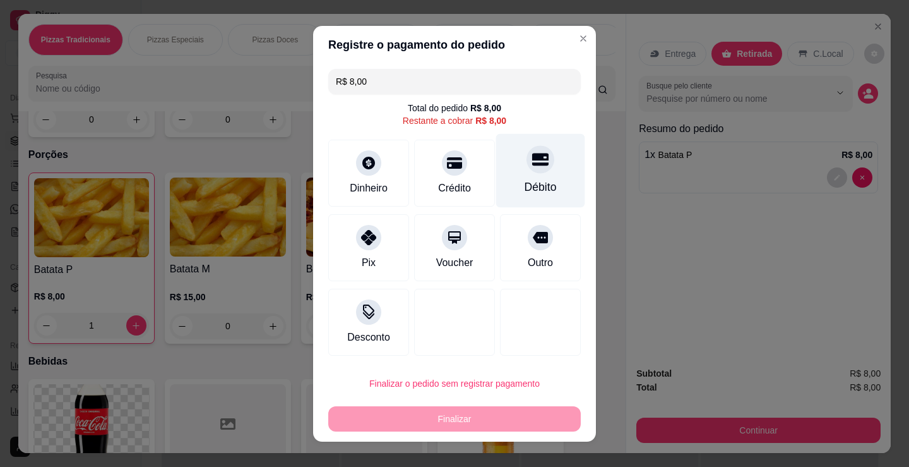
click at [546, 155] on div "Débito" at bounding box center [540, 170] width 89 height 74
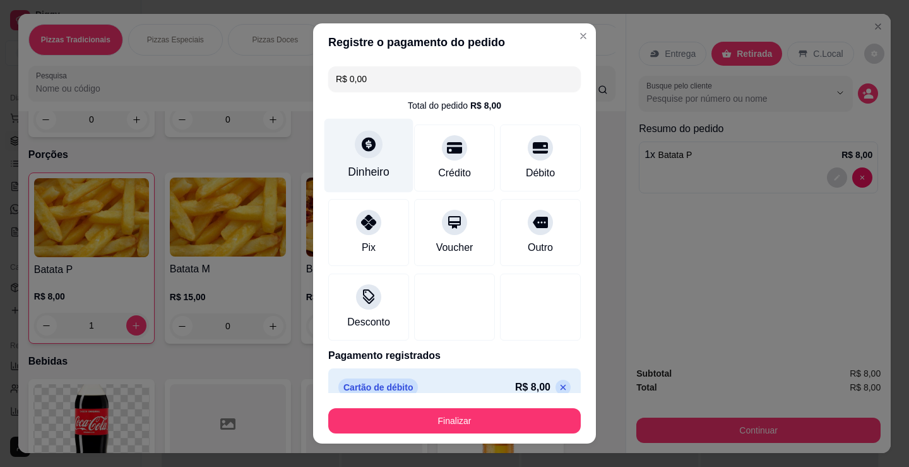
click at [359, 169] on div "Dinheiro" at bounding box center [369, 172] width 42 height 16
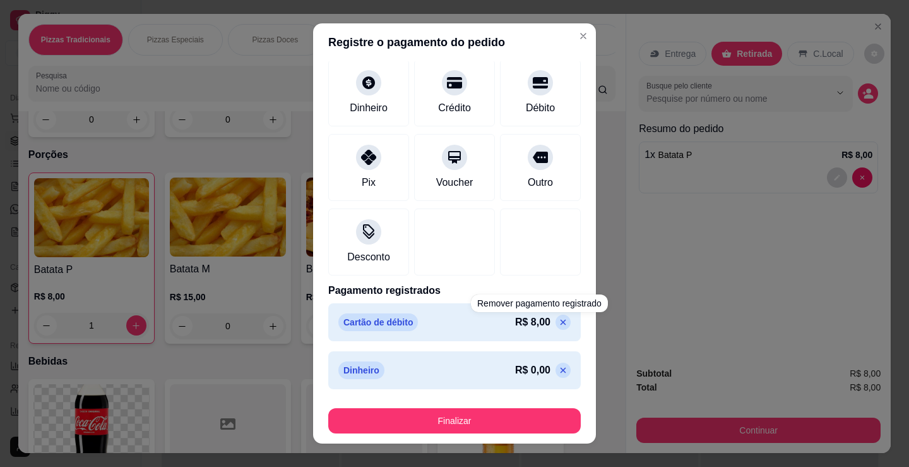
scroll to position [66, 0]
click at [558, 323] on icon at bounding box center [563, 321] width 10 height 10
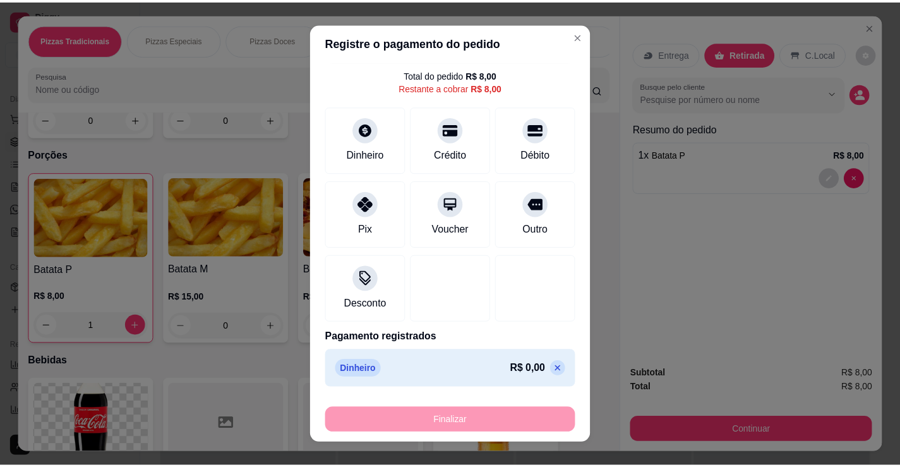
scroll to position [31, 0]
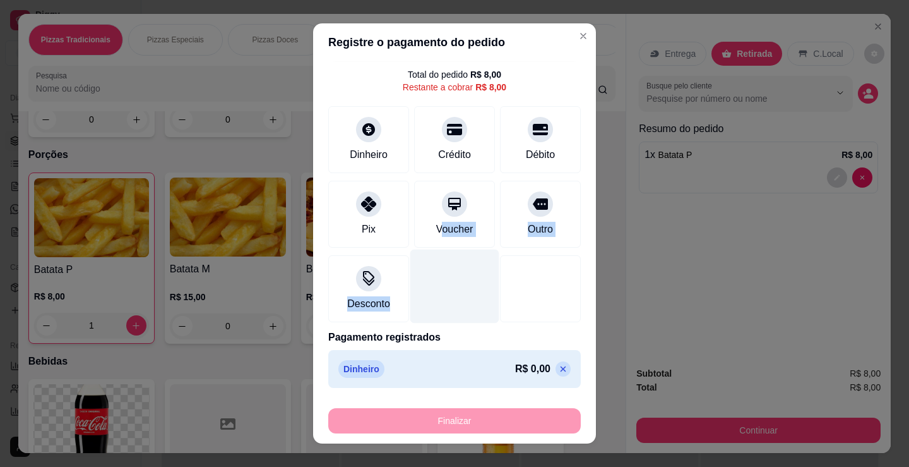
drag, startPoint x: 428, startPoint y: 268, endPoint x: 429, endPoint y: 287, distance: 18.3
click at [429, 287] on div "R$ 8,00 Total do pedido R$ 8,00 Restante a cobrar R$ 8,00 Dinheiro Crédito Débi…" at bounding box center [454, 226] width 283 height 331
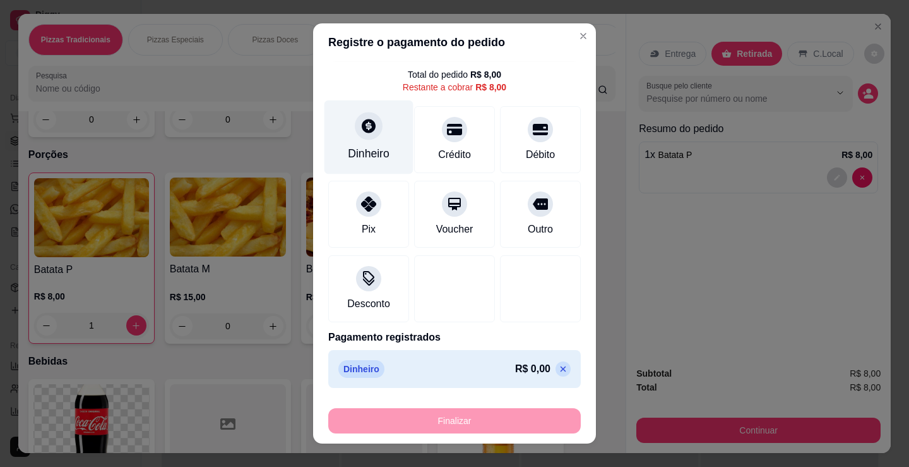
click at [371, 152] on div "Dinheiro" at bounding box center [369, 153] width 42 height 16
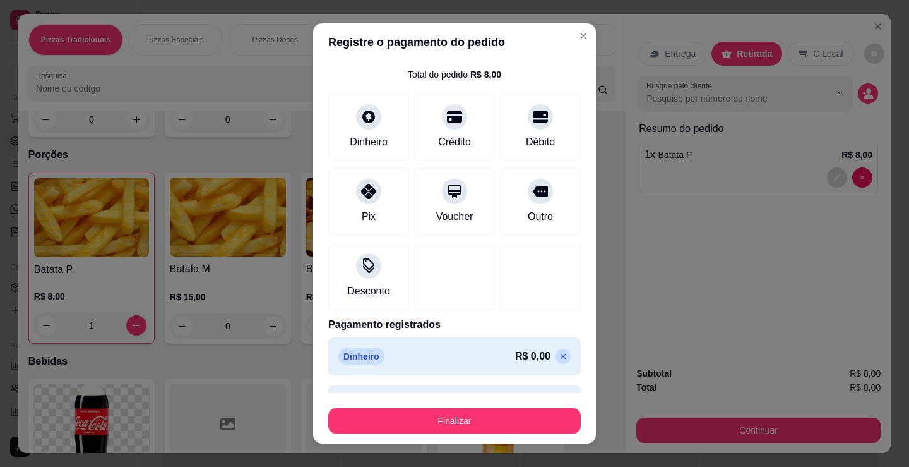
type input "R$ 0,00"
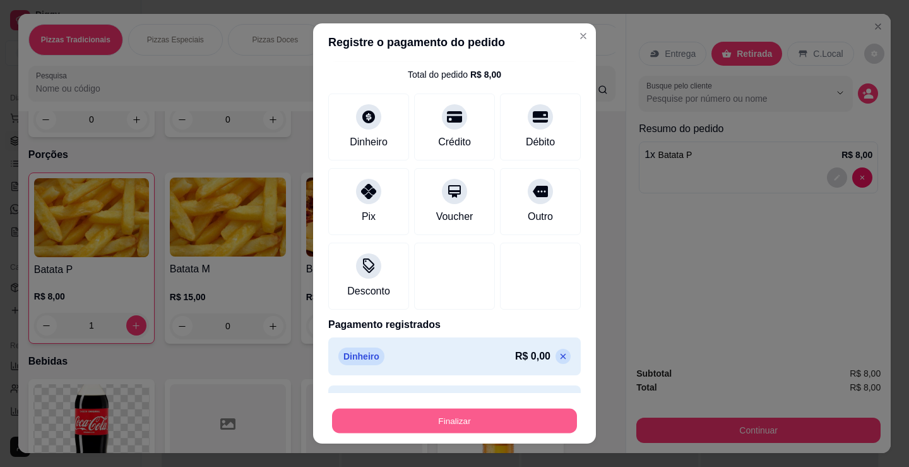
click at [534, 420] on button "Finalizar" at bounding box center [454, 421] width 245 height 25
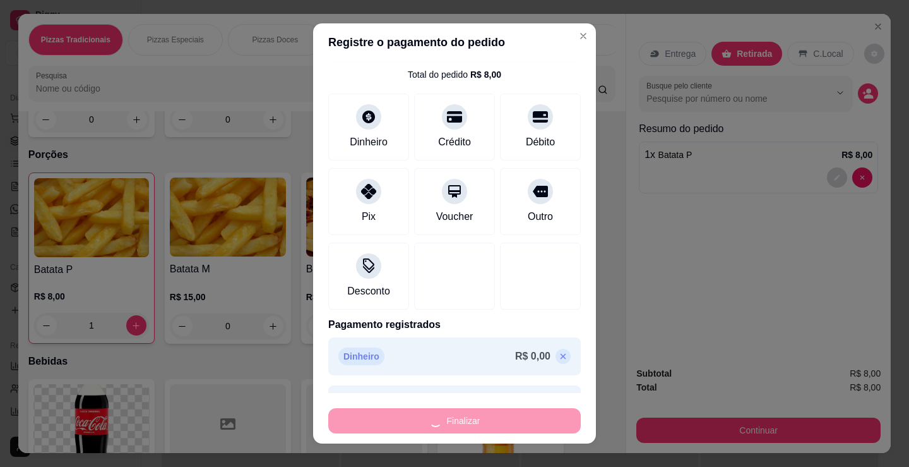
type input "0"
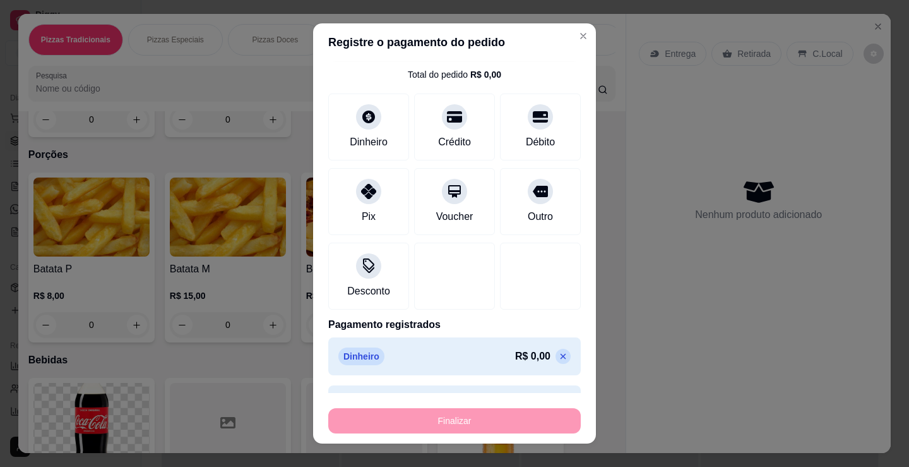
type input "-R$ 8,00"
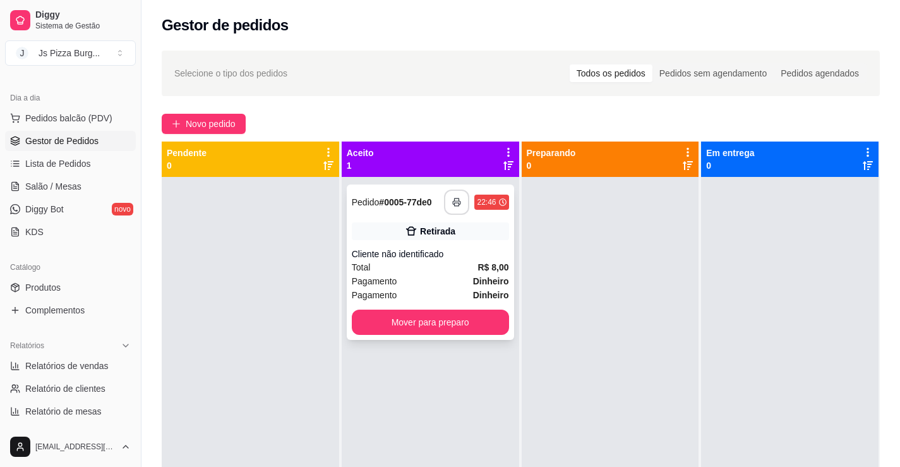
click at [453, 200] on icon "button" at bounding box center [456, 202] width 9 height 9
click at [455, 200] on icon "button" at bounding box center [457, 202] width 9 height 9
click at [483, 323] on button "Mover para preparo" at bounding box center [430, 321] width 157 height 25
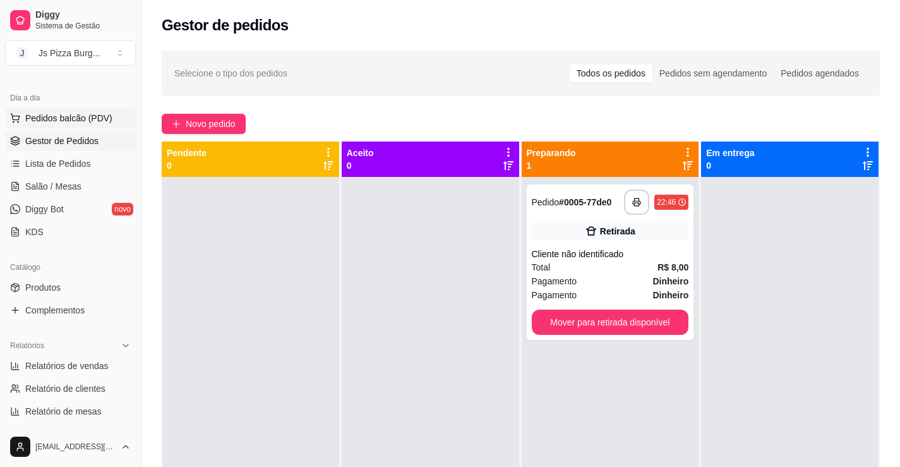
click at [100, 117] on span "Pedidos balcão (PDV)" at bounding box center [68, 118] width 87 height 13
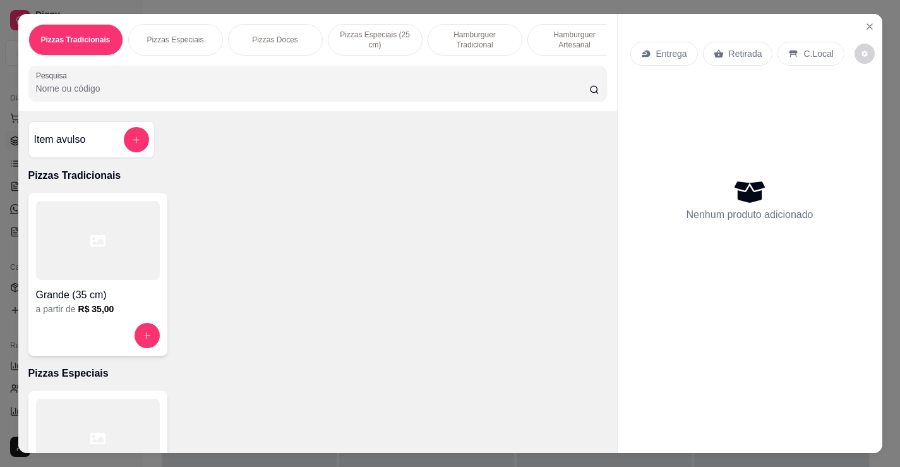
type input "1"
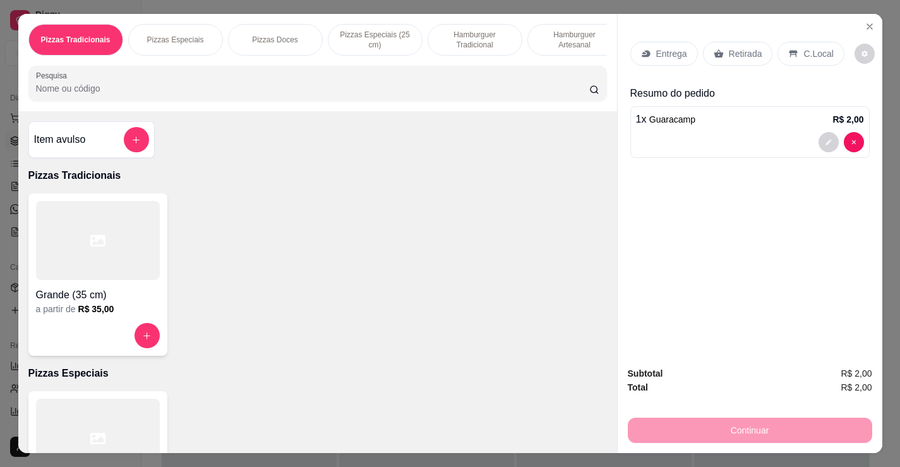
click at [732, 47] on p "Retirada" at bounding box center [745, 53] width 33 height 13
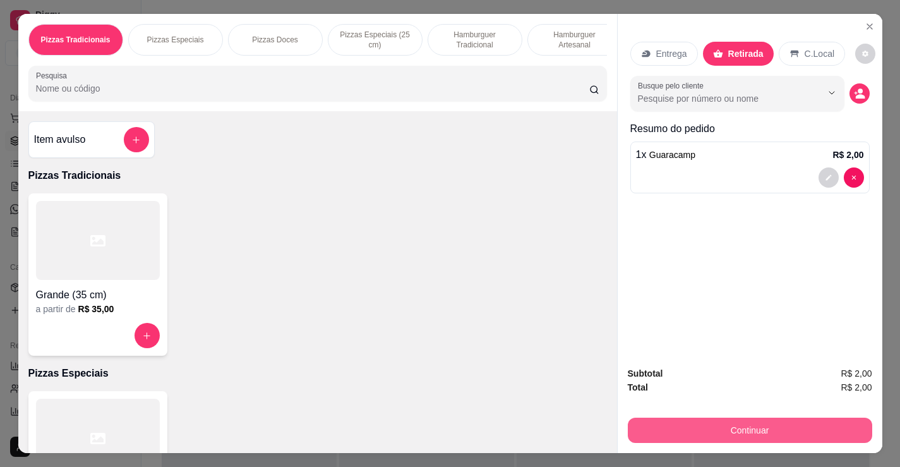
click at [780, 425] on button "Continuar" at bounding box center [750, 429] width 244 height 25
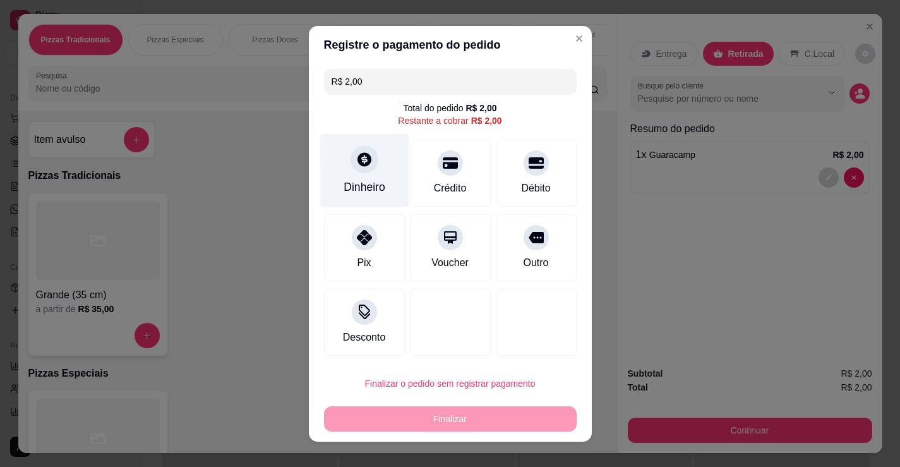
click at [357, 168] on div at bounding box center [364, 159] width 28 height 28
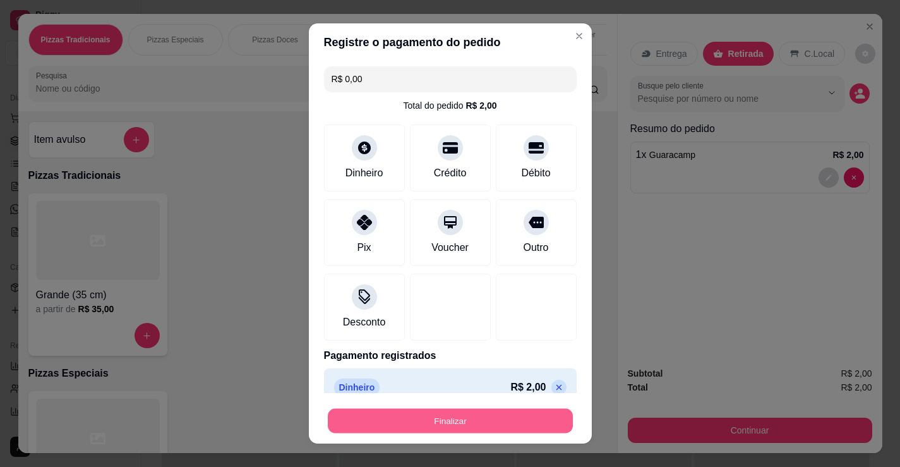
click at [526, 417] on button "Finalizar" at bounding box center [450, 421] width 245 height 25
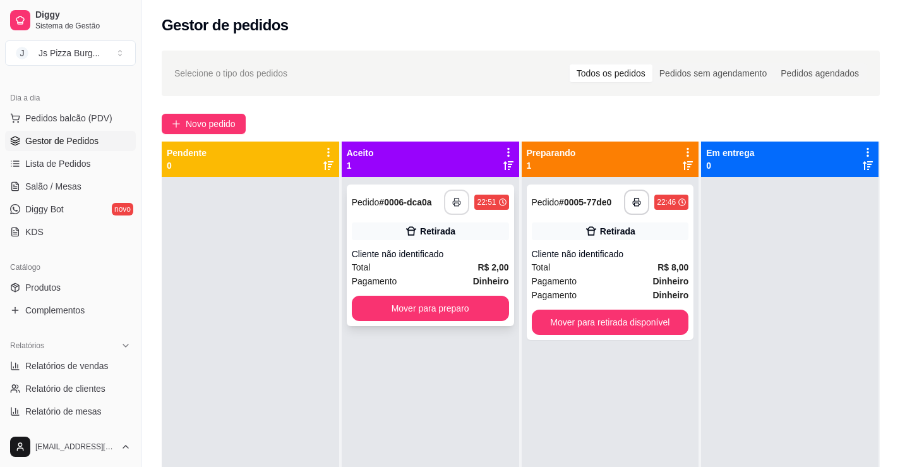
click at [452, 203] on icon "button" at bounding box center [456, 202] width 9 height 9
click at [448, 312] on button "Mover para preparo" at bounding box center [430, 308] width 152 height 25
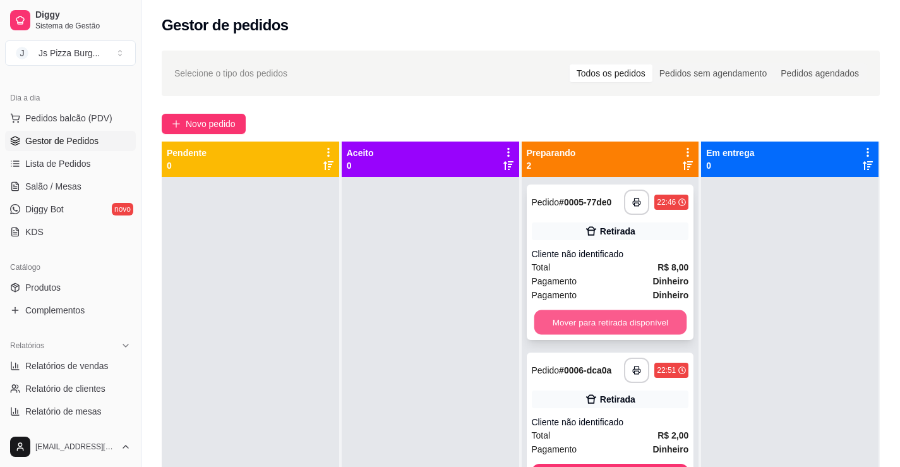
click at [663, 313] on button "Mover para retirada disponível" at bounding box center [610, 322] width 152 height 25
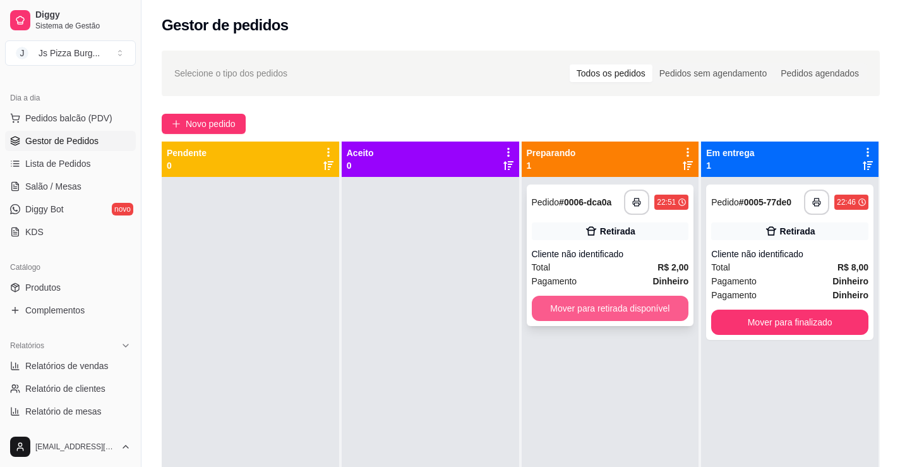
click at [668, 310] on button "Mover para retirada disponível" at bounding box center [610, 308] width 157 height 25
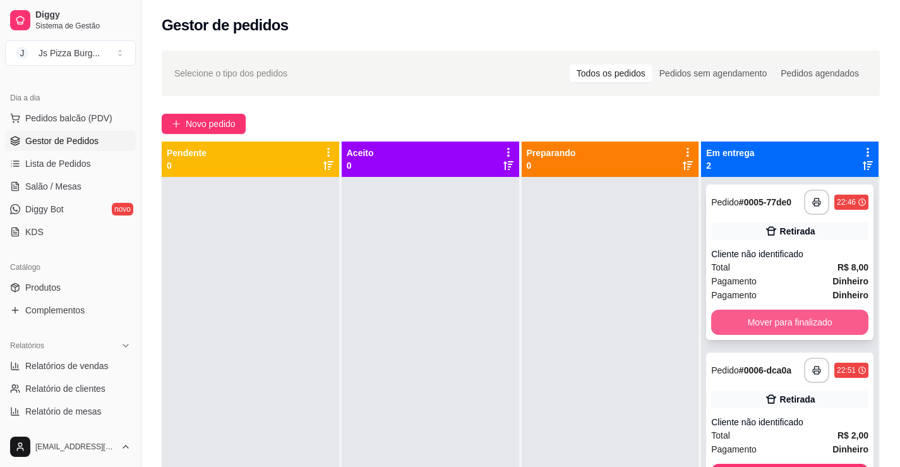
click at [772, 322] on button "Mover para finalizado" at bounding box center [789, 321] width 157 height 25
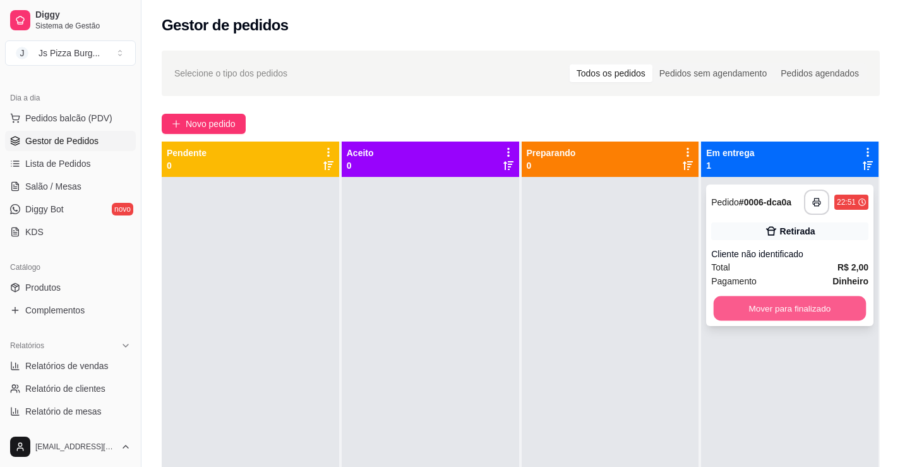
click at [778, 314] on button "Mover para finalizado" at bounding box center [789, 308] width 152 height 25
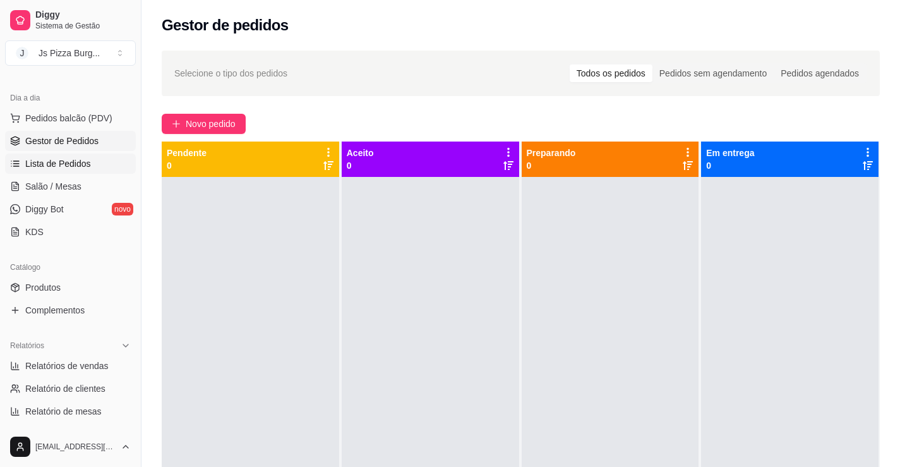
click at [110, 167] on link "Lista de Pedidos" at bounding box center [70, 163] width 131 height 20
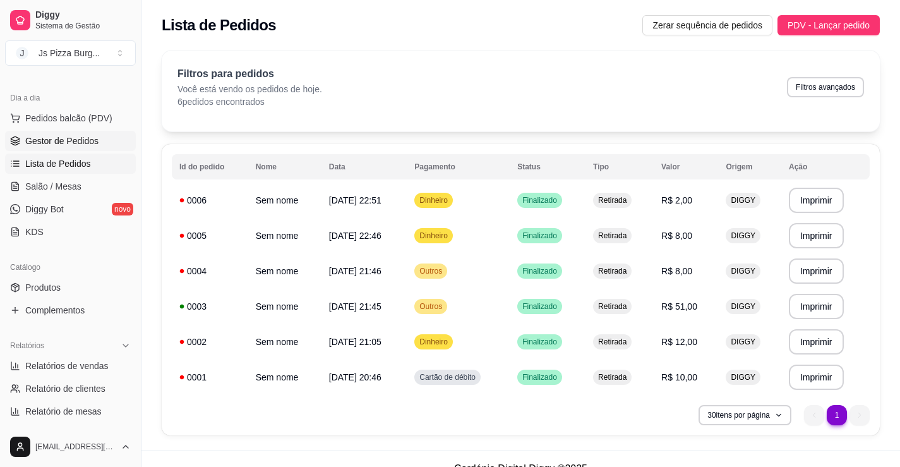
click at [68, 145] on span "Gestor de Pedidos" at bounding box center [61, 140] width 73 height 13
